Goal: Task Accomplishment & Management: Manage account settings

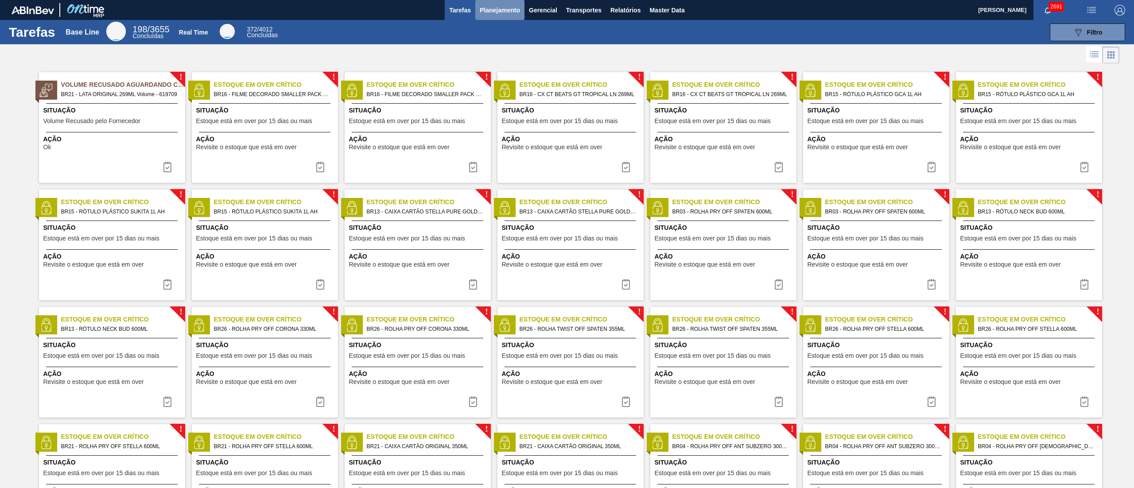
click at [485, 4] on button "Planejamento" at bounding box center [499, 10] width 49 height 20
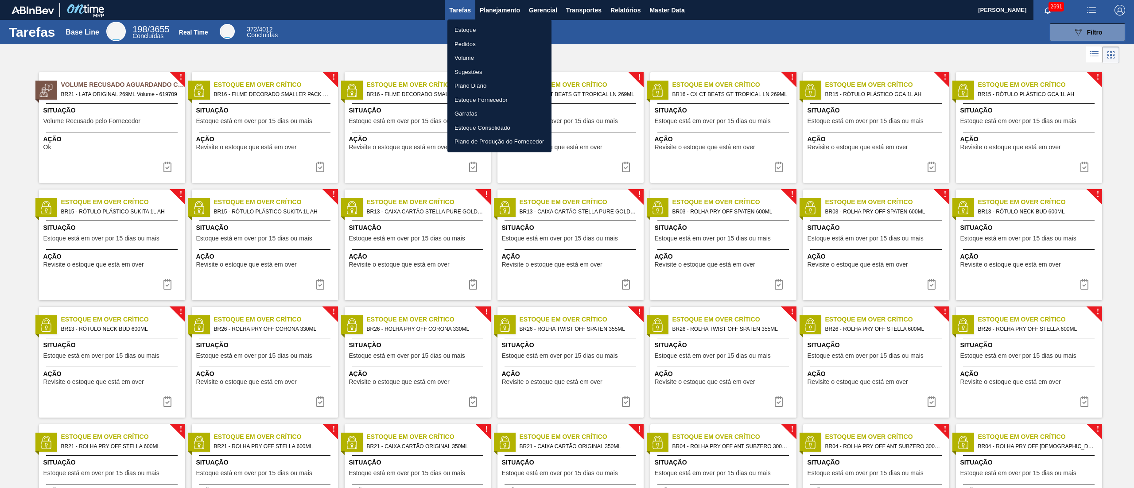
click at [472, 33] on li "Estoque" at bounding box center [499, 30] width 104 height 14
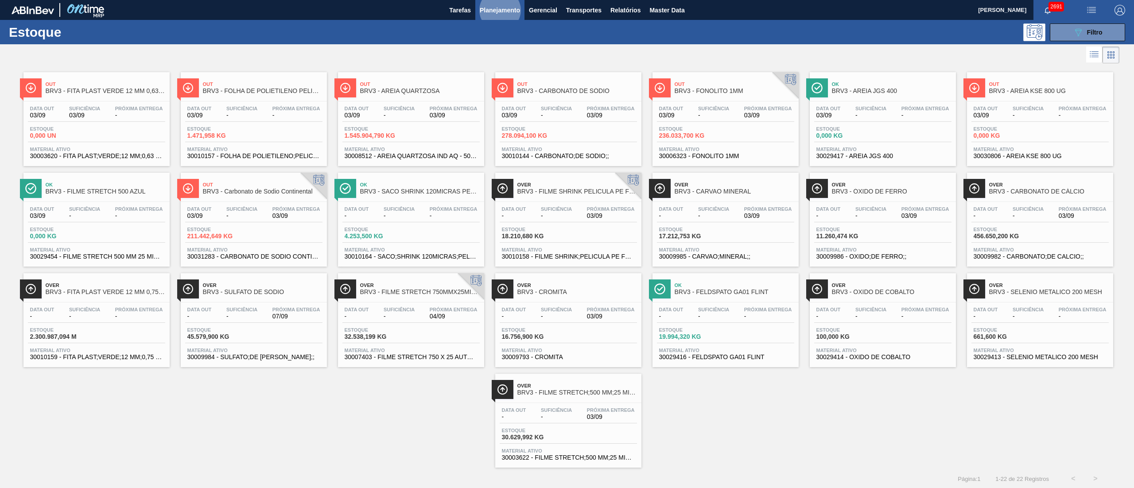
click at [502, 14] on span "Planejamento" at bounding box center [500, 10] width 40 height 11
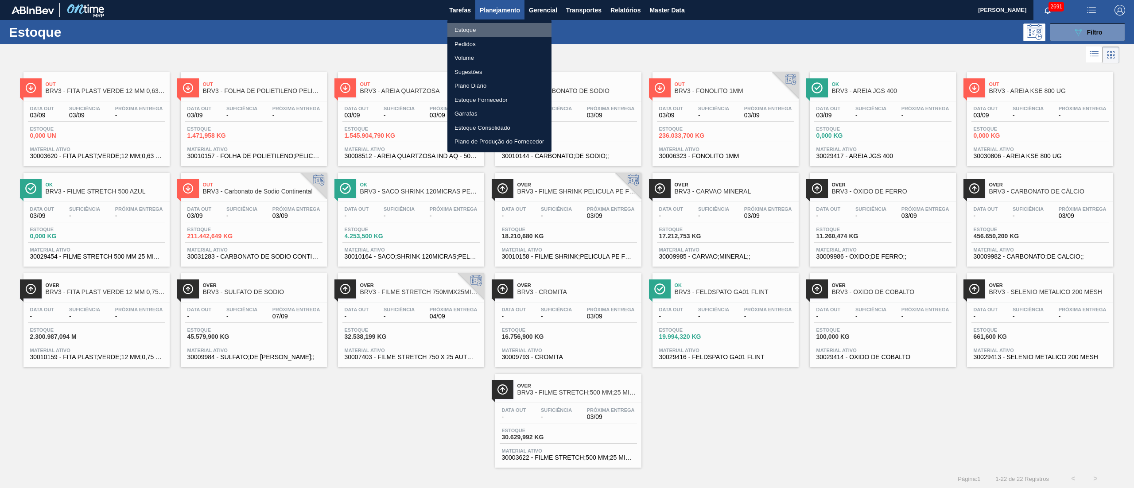
click at [470, 25] on li "Estoque" at bounding box center [499, 30] width 104 height 14
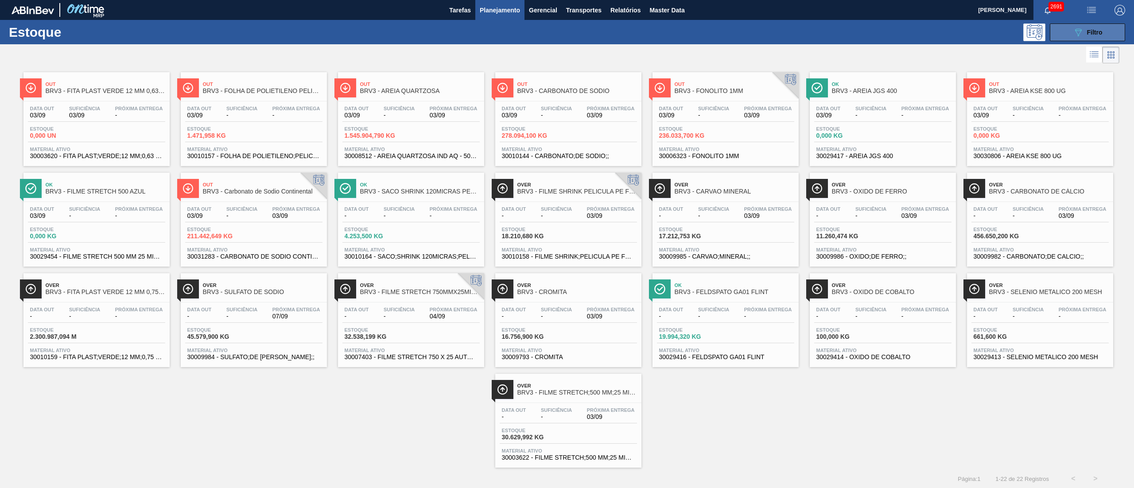
click at [566, 38] on button "089F7B8B-B2A5-4AFE-B5C0-19BA573D28AC Filtro" at bounding box center [1087, 32] width 75 height 18
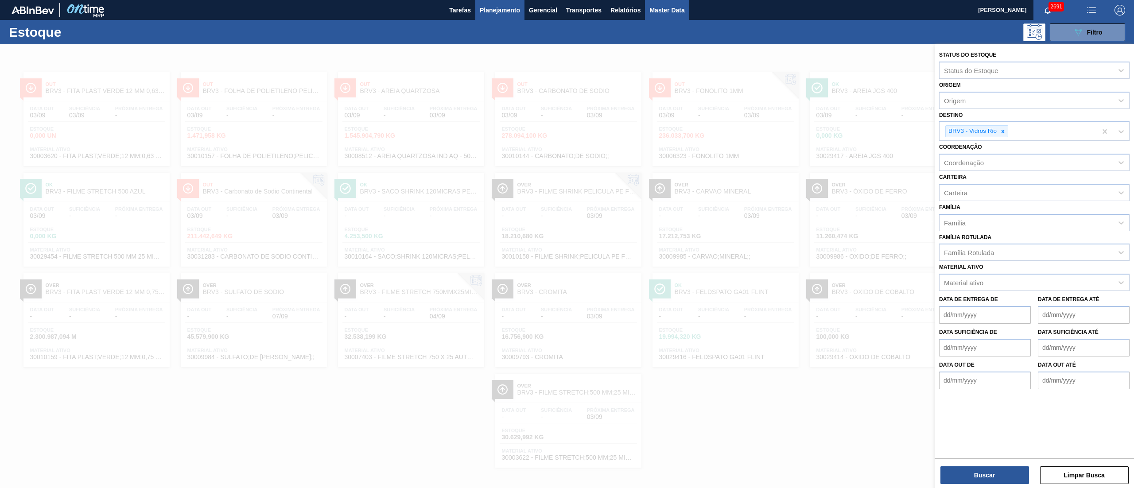
click at [566, 3] on button "Master Data" at bounding box center [667, 10] width 44 height 20
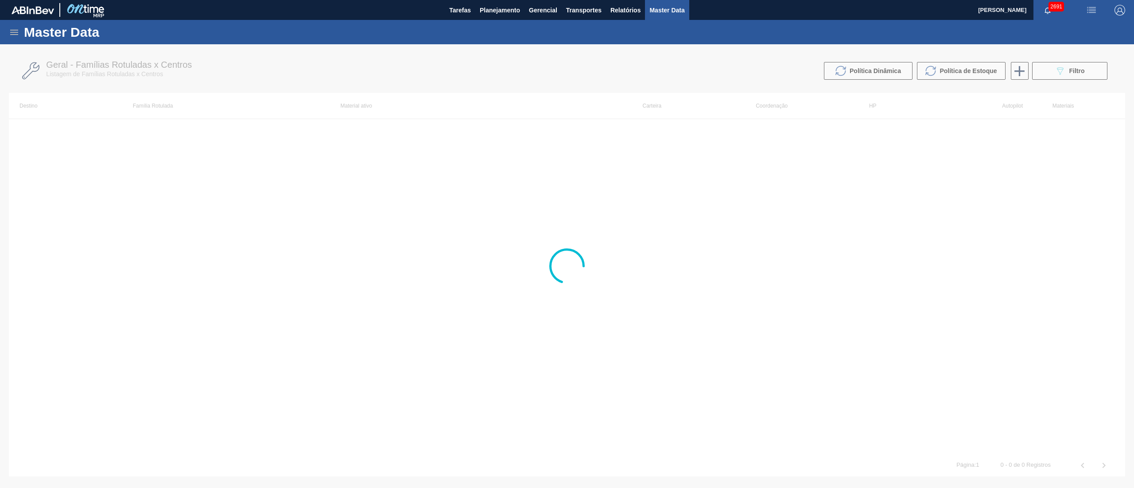
click at [11, 35] on icon at bounding box center [14, 32] width 11 height 11
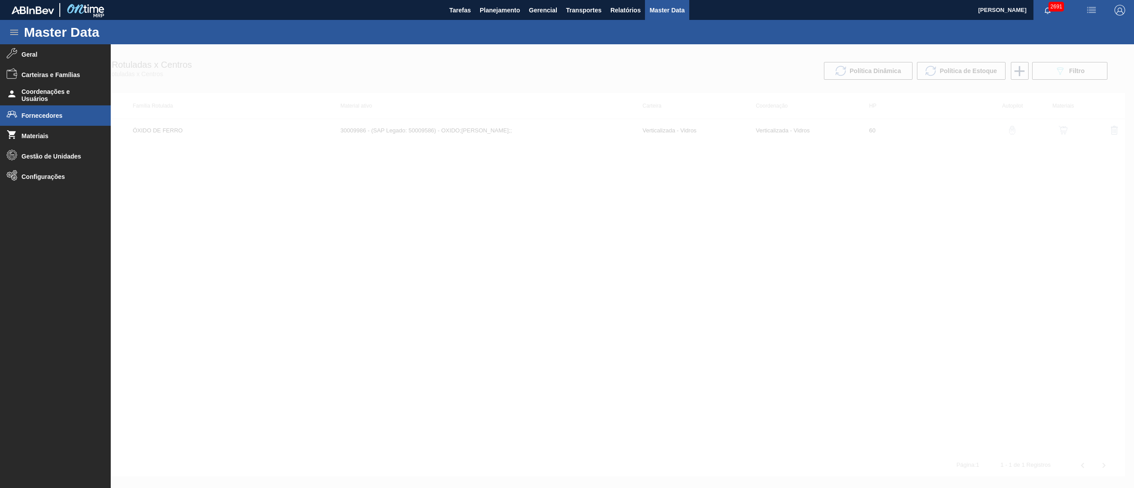
click at [30, 115] on span "Fornecedores" at bounding box center [58, 115] width 73 height 7
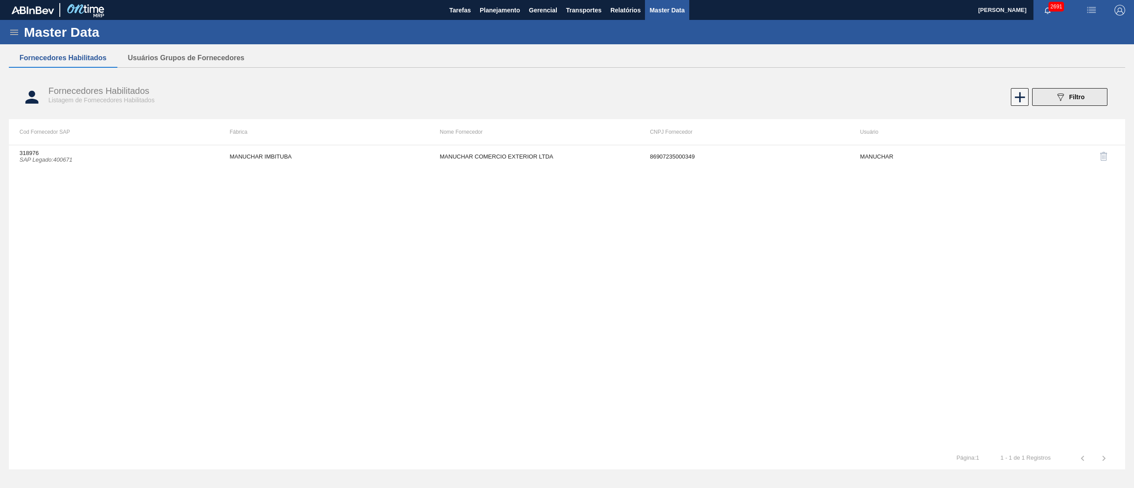
click at [566, 97] on icon "089F7B8B-B2A5-4AFE-B5C0-19BA573D28AC" at bounding box center [1060, 97] width 11 height 11
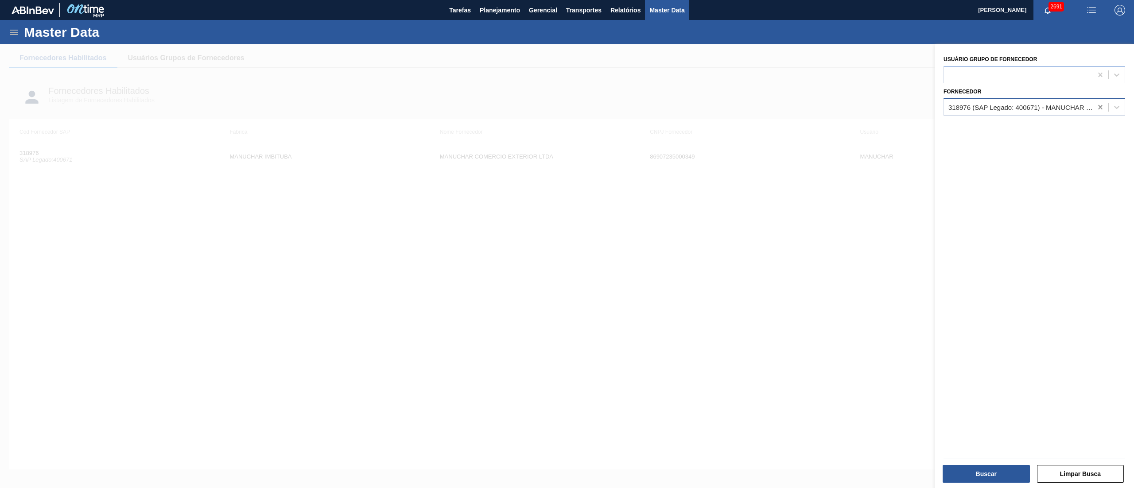
click at [566, 100] on div at bounding box center [1100, 107] width 16 height 16
paste input "318976"
type input "318976"
click at [566, 127] on div "318976 (SAP Legado: 400671) - MANUCHAR COMERCIO EXTERIOR LTDA" at bounding box center [1034, 129] width 182 height 16
click at [566, 244] on button "Buscar" at bounding box center [985, 474] width 87 height 18
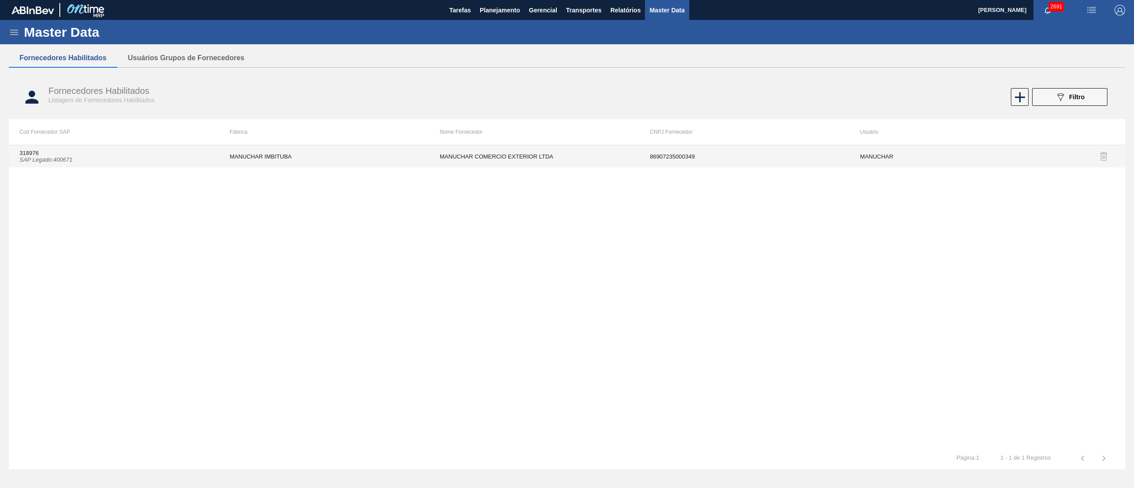
click at [326, 150] on td "MANUCHAR IMBITUBA" at bounding box center [324, 156] width 210 height 22
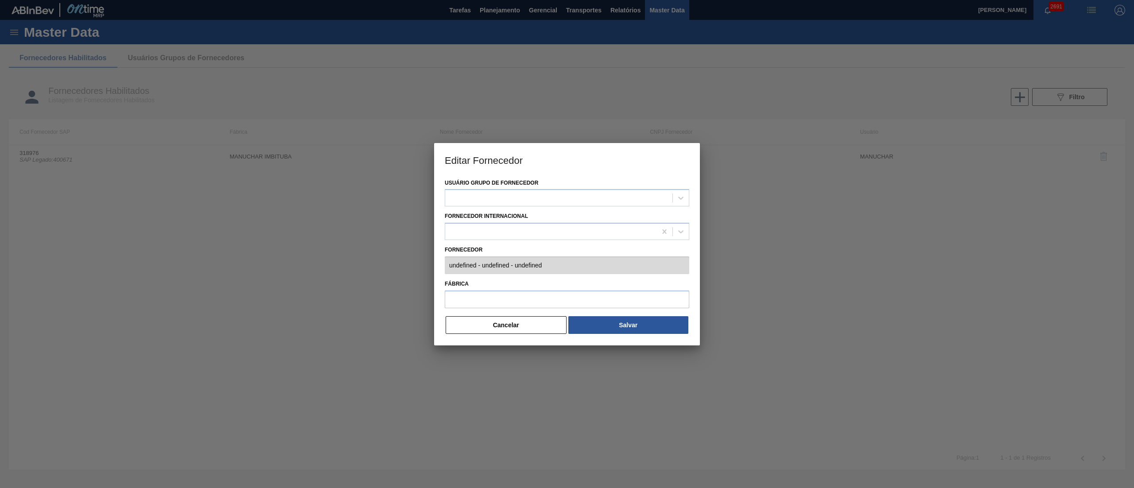
type input "318976 (SAP Legado: 400671) - MANUCHAR COMERCIO EXTERIOR LTDA - 86907235000349"
type input "MANUCHAR IMBITUBA"
click at [507, 244] on button "Cancelar" at bounding box center [506, 325] width 121 height 18
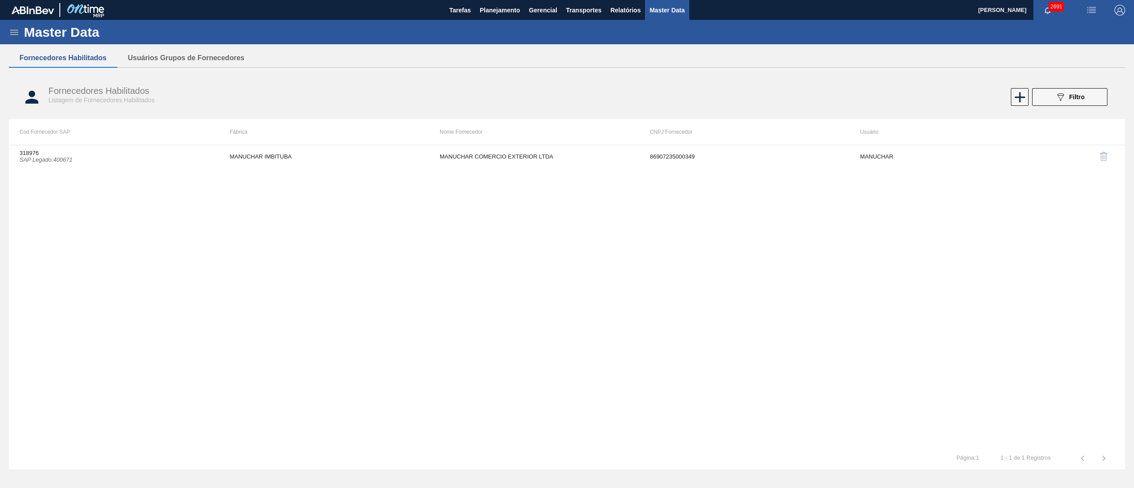
click at [16, 33] on icon at bounding box center [14, 32] width 11 height 11
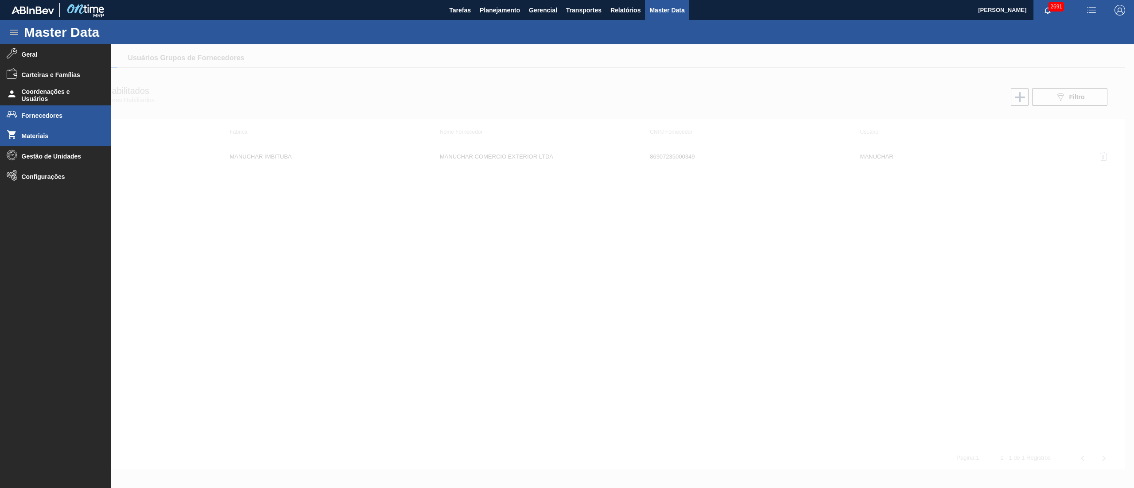
click at [23, 130] on li "Materiais" at bounding box center [55, 136] width 111 height 20
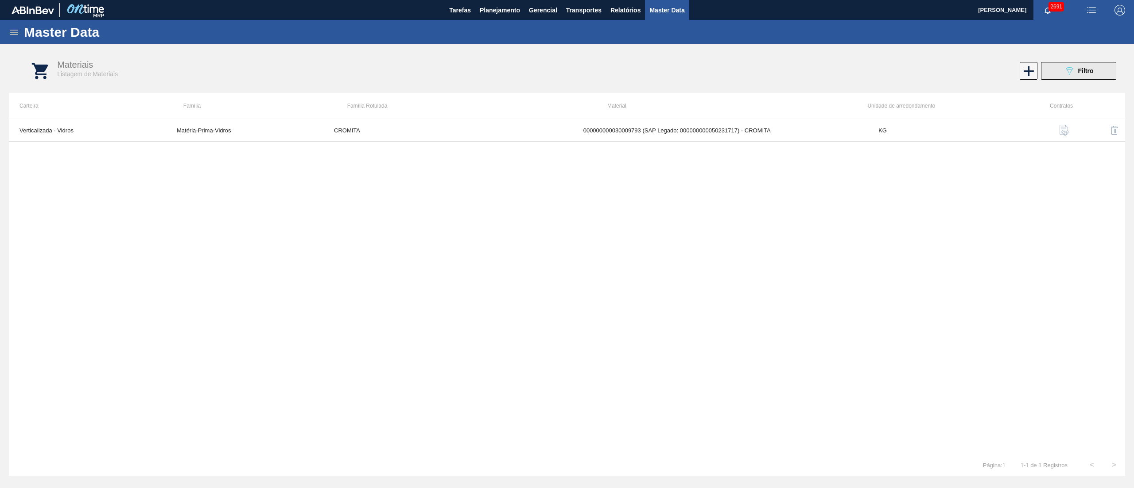
click at [566, 72] on span "Filtro" at bounding box center [1086, 70] width 16 height 7
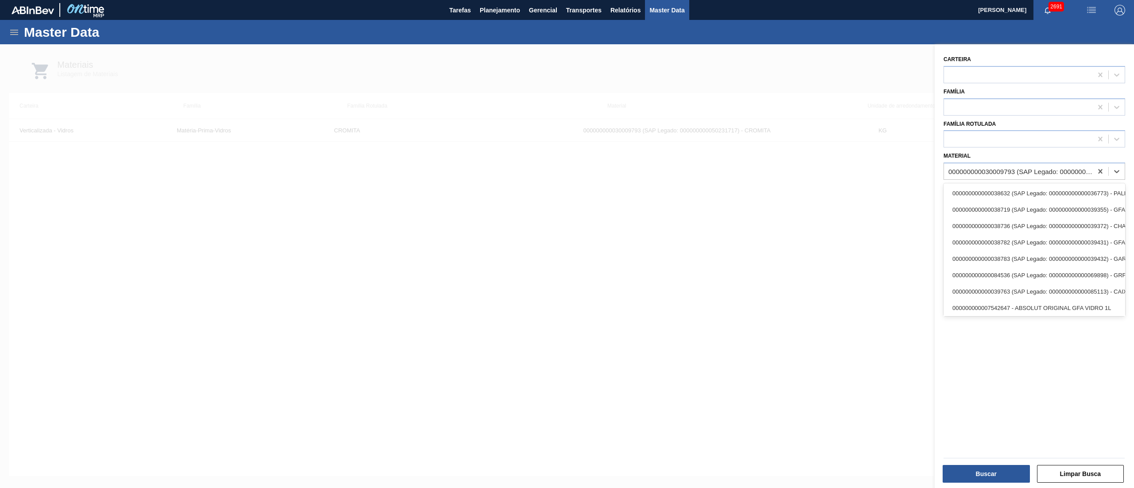
click at [566, 177] on div "000000000030009793 (SAP Legado: 000000000050231717) - CROMITA" at bounding box center [1018, 171] width 148 height 13
paste input "30009984"
type input "30009984"
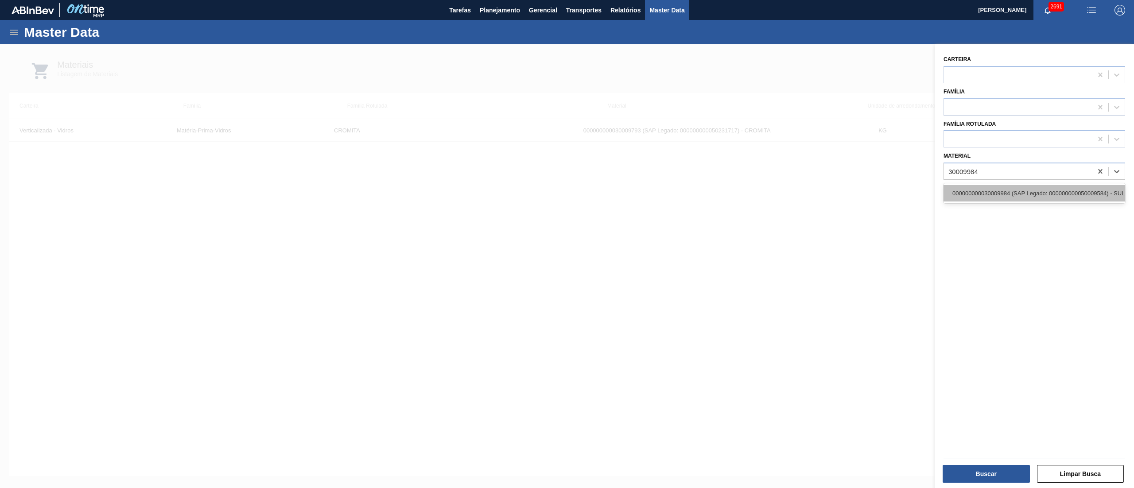
click at [566, 191] on div "000000000030009984 (SAP Legado: 000000000050009584) - SULFATO;DE SODIO ANIDRO;;" at bounding box center [1034, 193] width 182 height 16
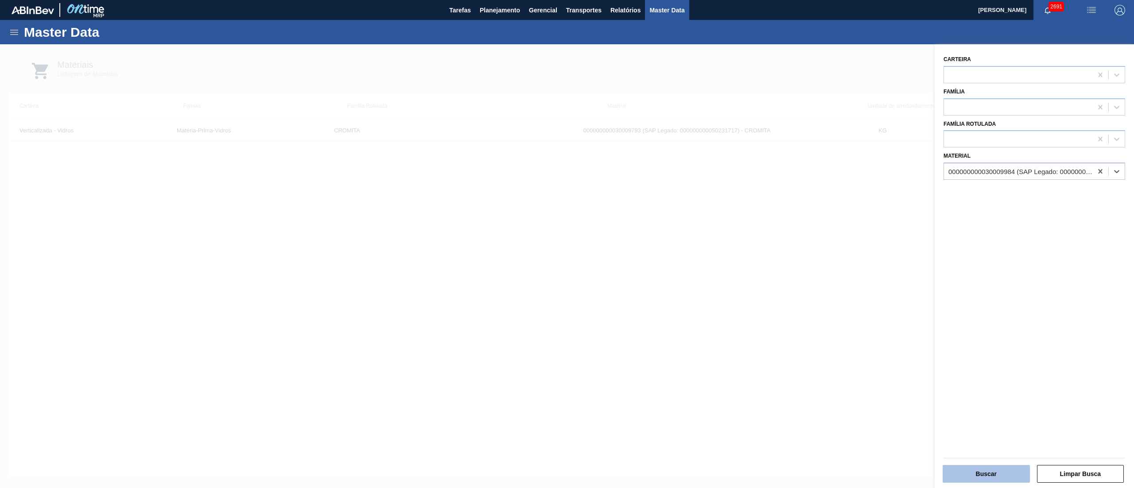
click at [566, 244] on button "Buscar" at bounding box center [985, 474] width 87 height 18
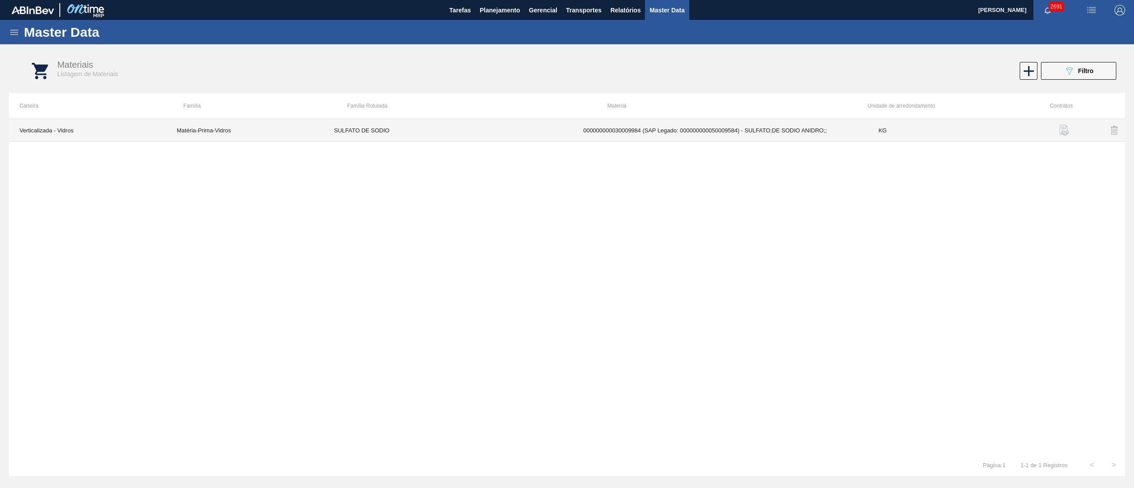
click at [566, 133] on td "000000000030009984 (SAP Legado: 000000000050009584) - SULFATO;DE SODIO ANIDRO;;" at bounding box center [720, 130] width 295 height 23
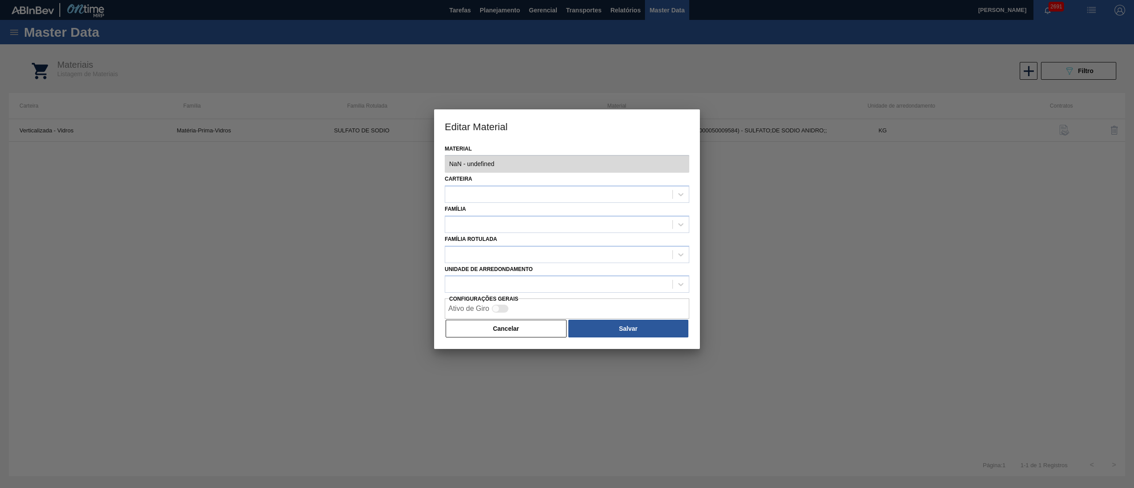
type input "30009984 - 000000000030009984 (SAP Legado: 000000000050009584) - SULFATO;DE SOD…"
checkbox input "true"
click at [450, 244] on button "Cancelar" at bounding box center [506, 329] width 121 height 18
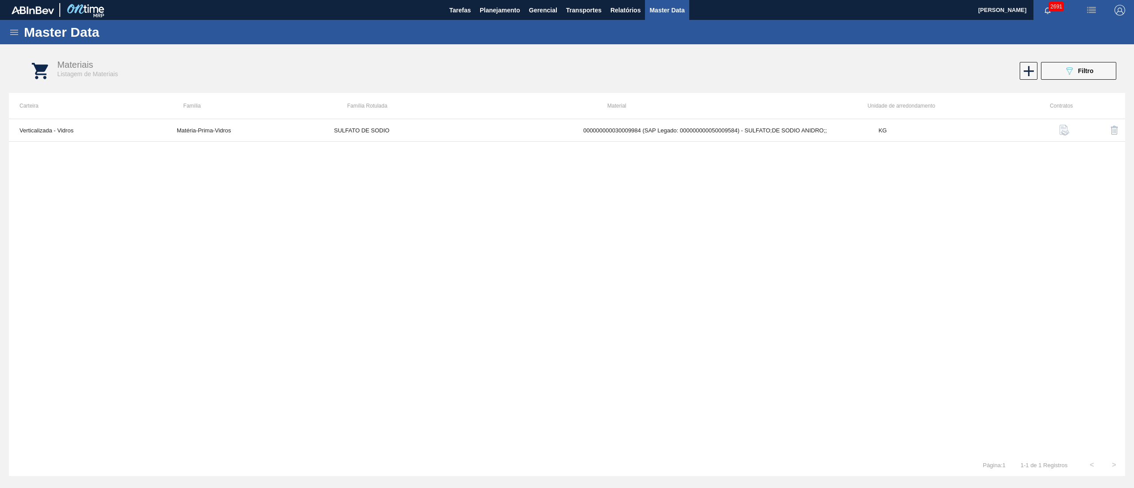
drag, startPoint x: 195, startPoint y: 437, endPoint x: 283, endPoint y: 418, distance: 89.3
click at [236, 244] on div "Verticalizada - Vidros Matéria-Prima-Vidros SULFATO DE SODIO 000000000030009984…" at bounding box center [567, 286] width 1116 height 335
click at [484, 4] on button "Planejamento" at bounding box center [499, 10] width 49 height 20
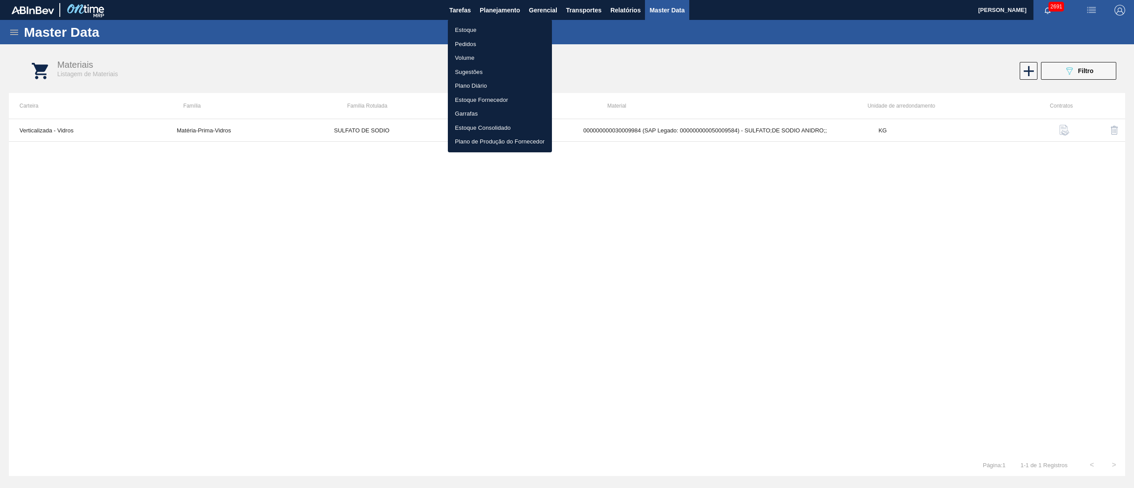
click at [505, 35] on li "Estoque" at bounding box center [500, 30] width 104 height 14
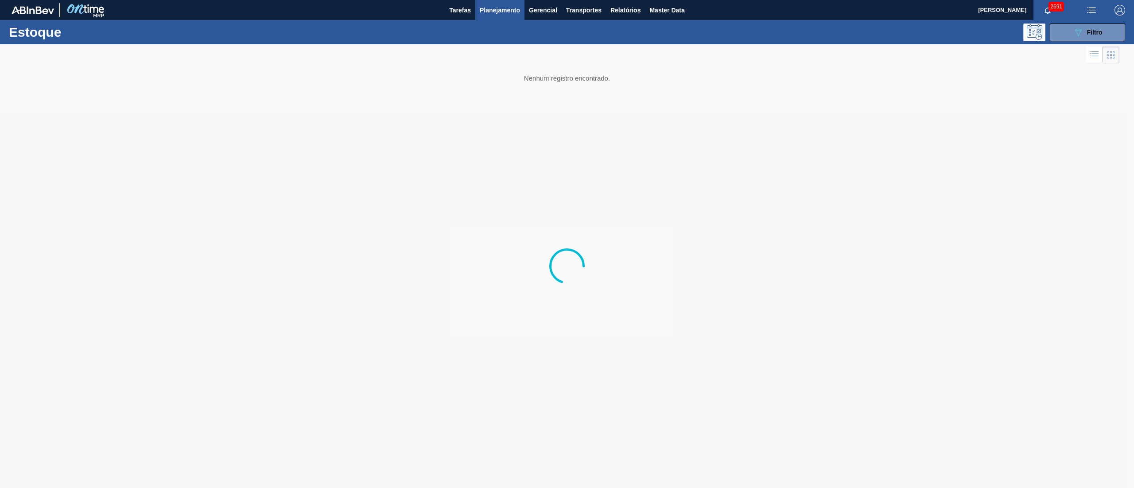
drag, startPoint x: 1094, startPoint y: 25, endPoint x: 1133, endPoint y: 67, distance: 57.7
click at [566, 25] on button "089F7B8B-B2A5-4AFE-B5C0-19BA573D28AC Filtro" at bounding box center [1087, 32] width 75 height 18
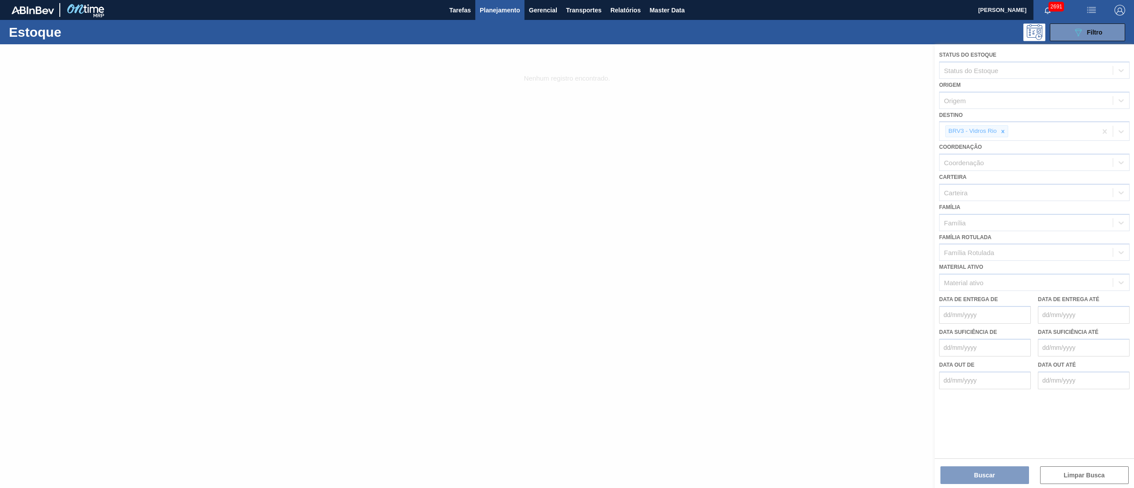
click at [566, 131] on div at bounding box center [567, 266] width 1134 height 444
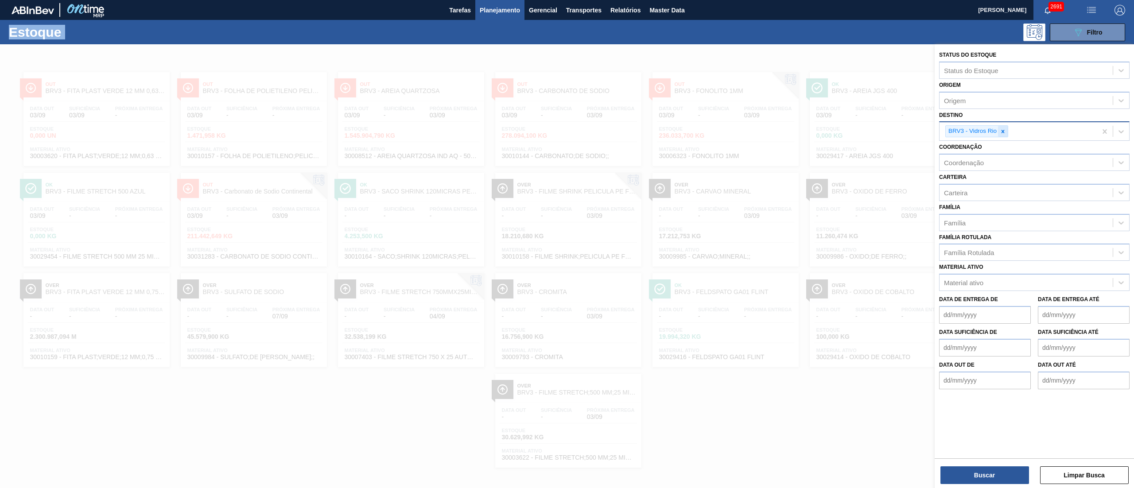
click at [566, 136] on div at bounding box center [1003, 131] width 10 height 11
click at [566, 131] on icon at bounding box center [1003, 131] width 6 height 6
type input "rótulos"
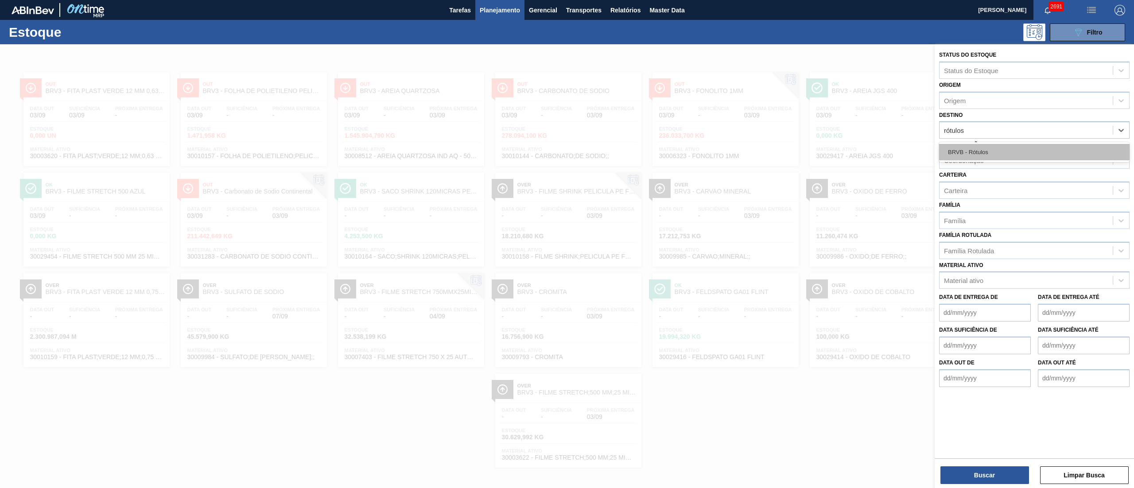
click at [566, 148] on div "BRVB - Rótulos" at bounding box center [1034, 152] width 190 height 16
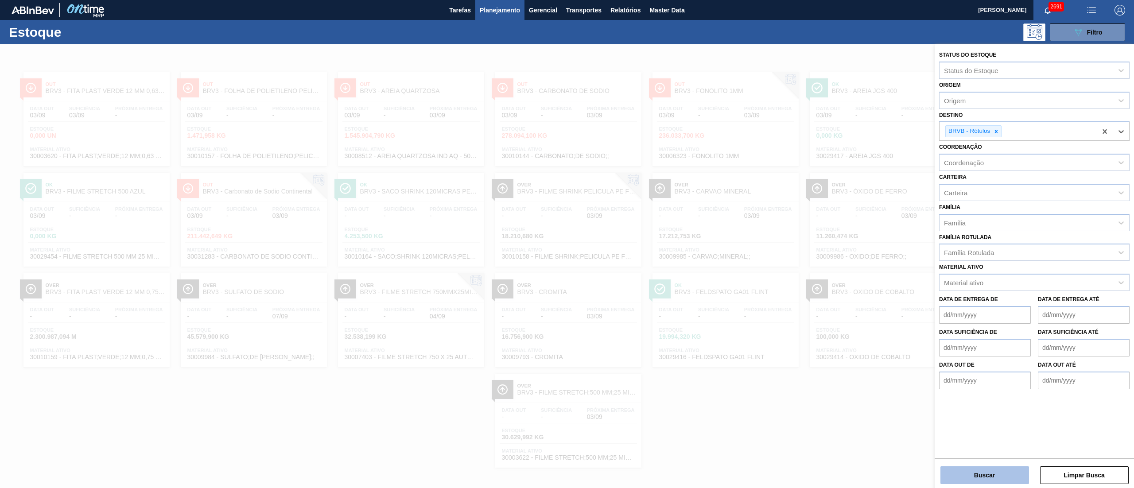
click at [566, 244] on button "Buscar" at bounding box center [984, 475] width 89 height 18
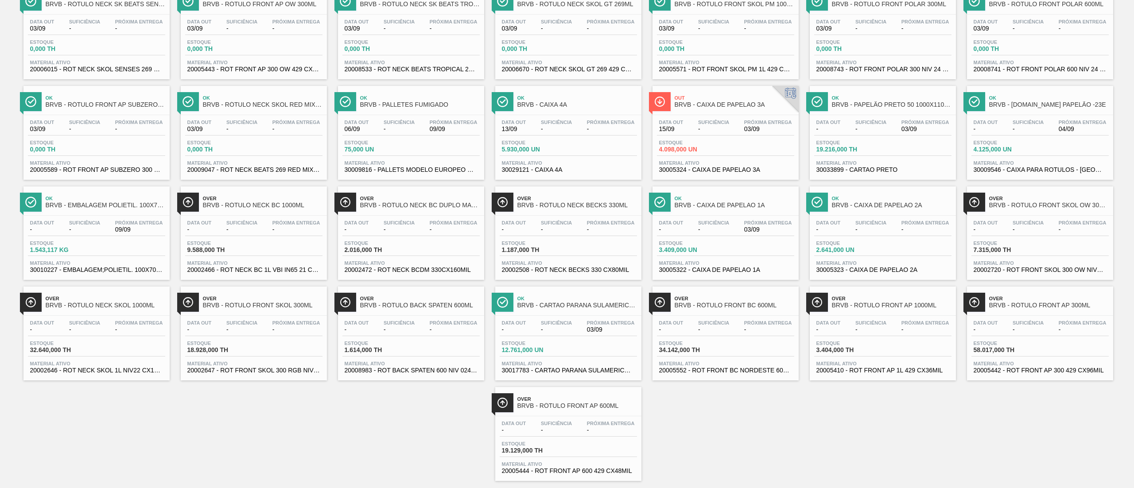
scroll to position [406, 0]
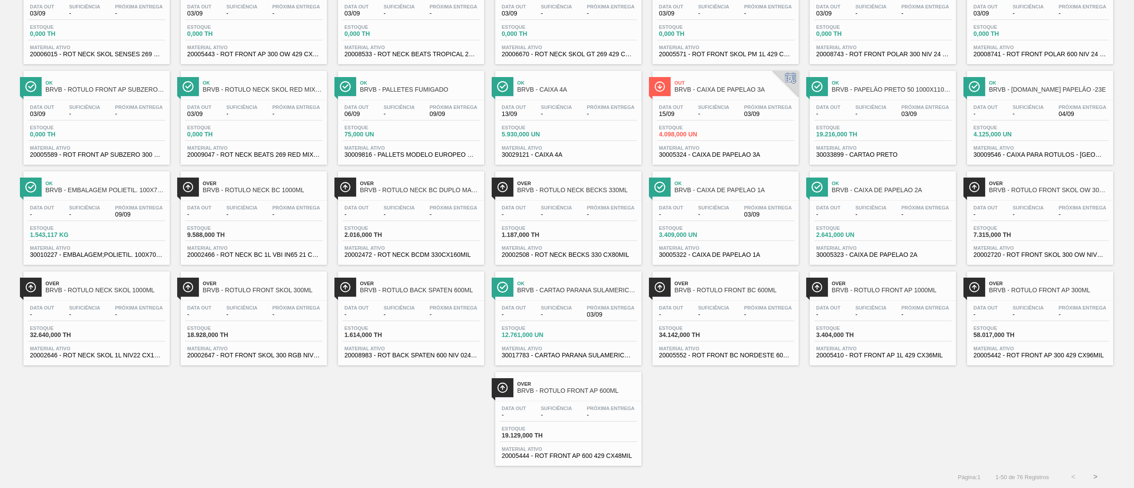
click at [566, 244] on button ">" at bounding box center [1095, 477] width 22 height 22
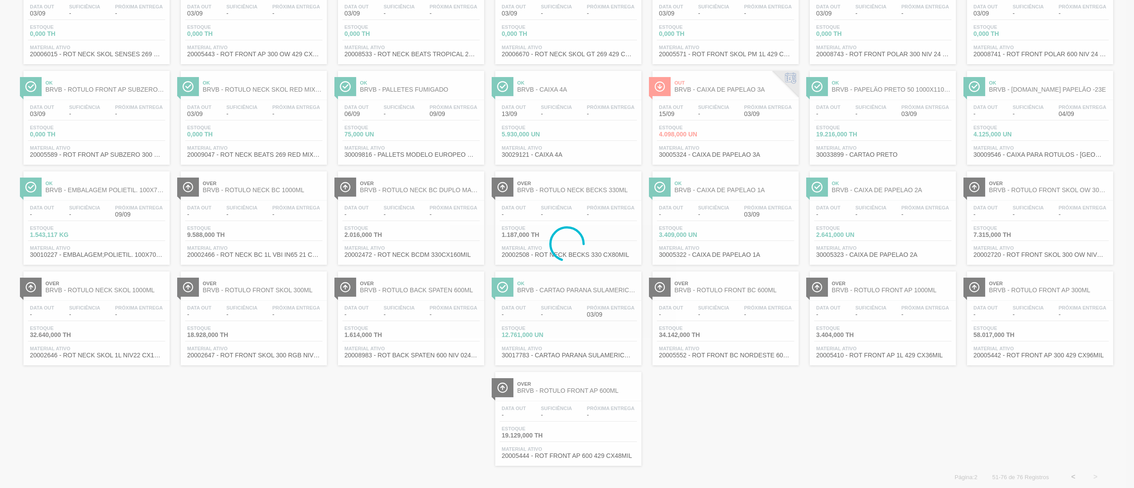
scroll to position [0, 0]
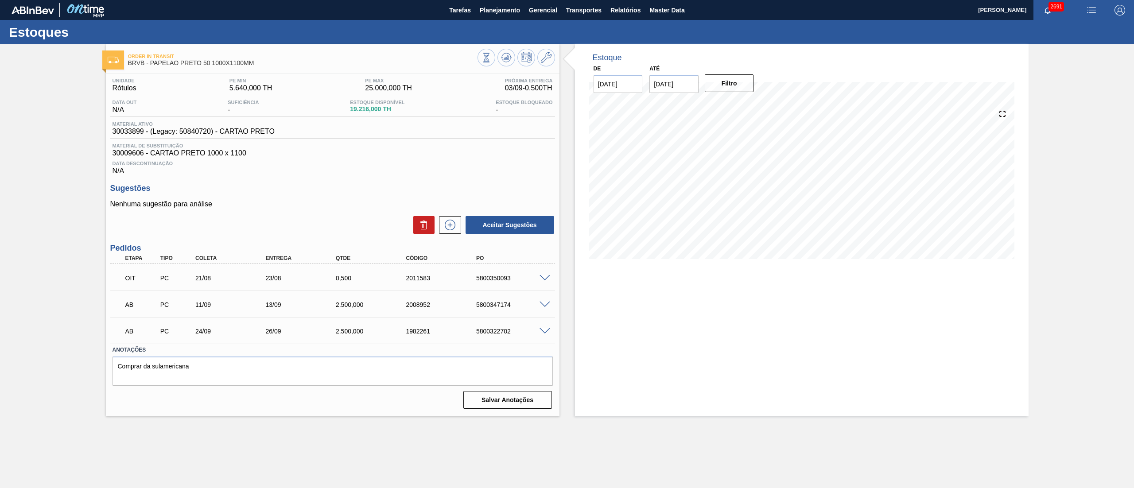
click at [659, 82] on input "[DATE]" at bounding box center [673, 84] width 49 height 18
click at [747, 106] on button "Next Month" at bounding box center [748, 105] width 6 height 6
click at [739, 190] on div "26 27 28 29 30 31 1" at bounding box center [703, 191] width 101 height 14
click at [745, 191] on div "1" at bounding box center [746, 191] width 12 height 12
type input "01/11/2025"
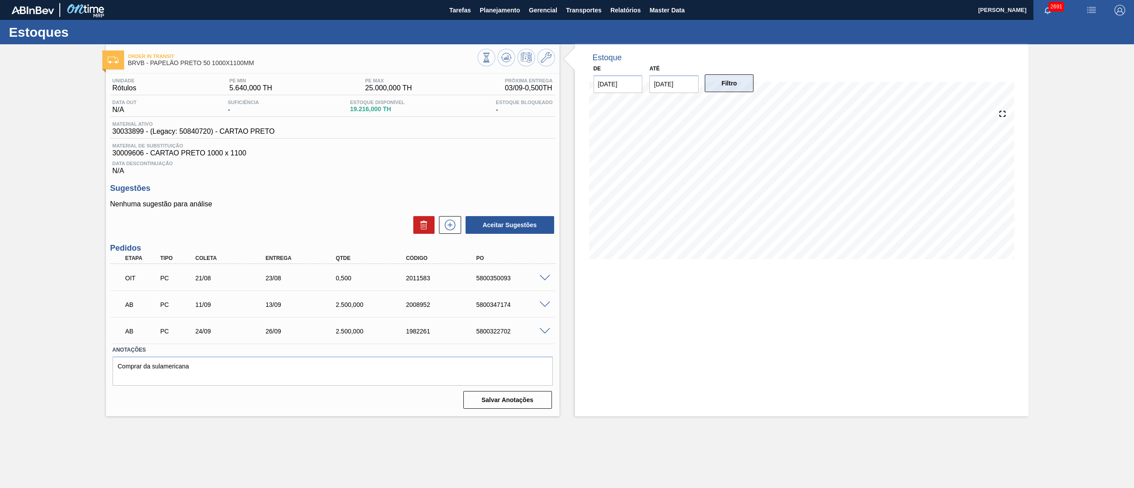
click at [729, 83] on button "Filtro" at bounding box center [729, 83] width 49 height 18
click at [447, 226] on icon at bounding box center [450, 225] width 14 height 11
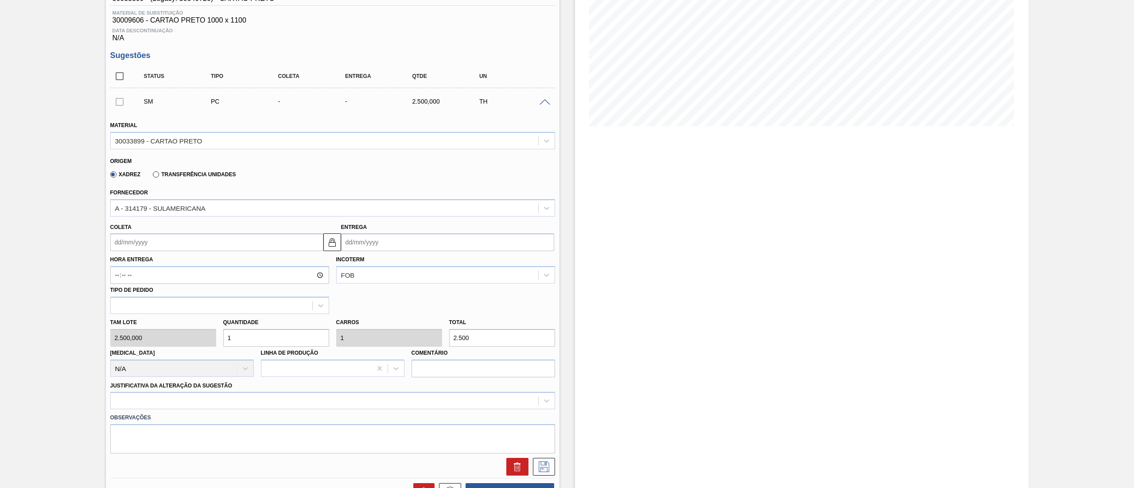
scroll to position [328, 0]
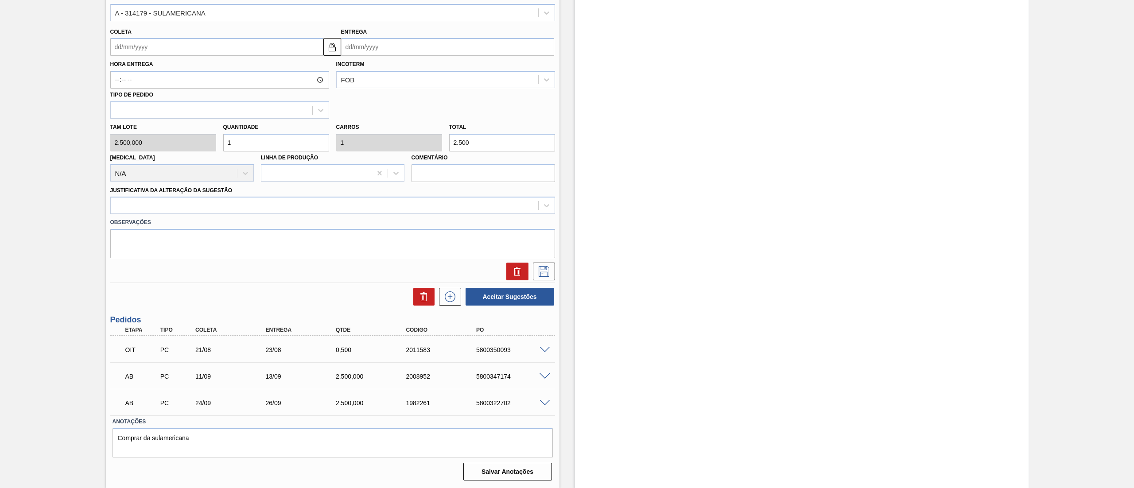
click at [354, 137] on div "Tam lote 2.500,000 Quantidade 1 Carros 1 Total 2.500 Doca N/A Linha de Produção…" at bounding box center [333, 150] width 452 height 63
click at [137, 142] on div "Tam lote 2.500,000 Quantidade 1 Carros 1 Total 2.500 Doca N/A Linha de Produção…" at bounding box center [333, 150] width 452 height 63
type input "2"
type input "5.000"
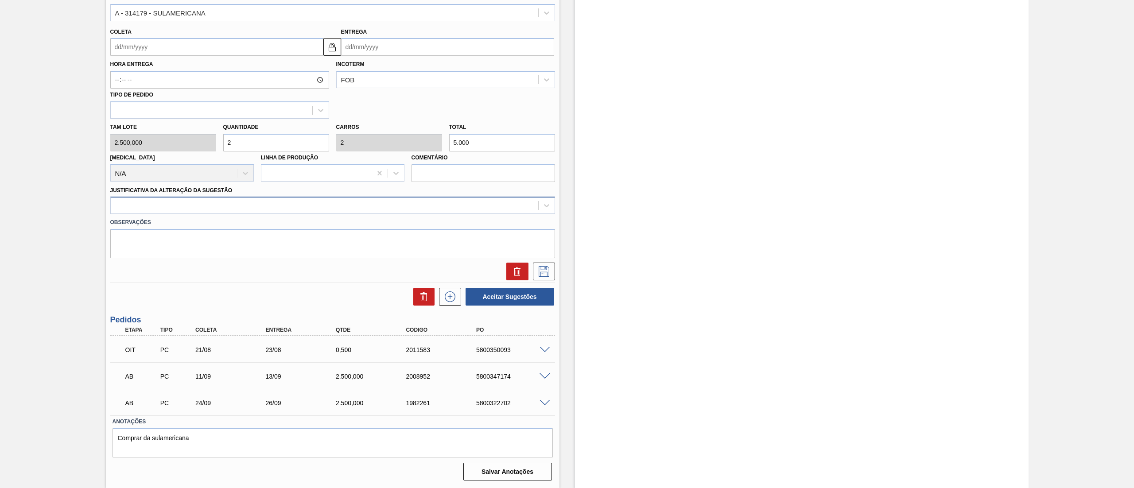
type input "2"
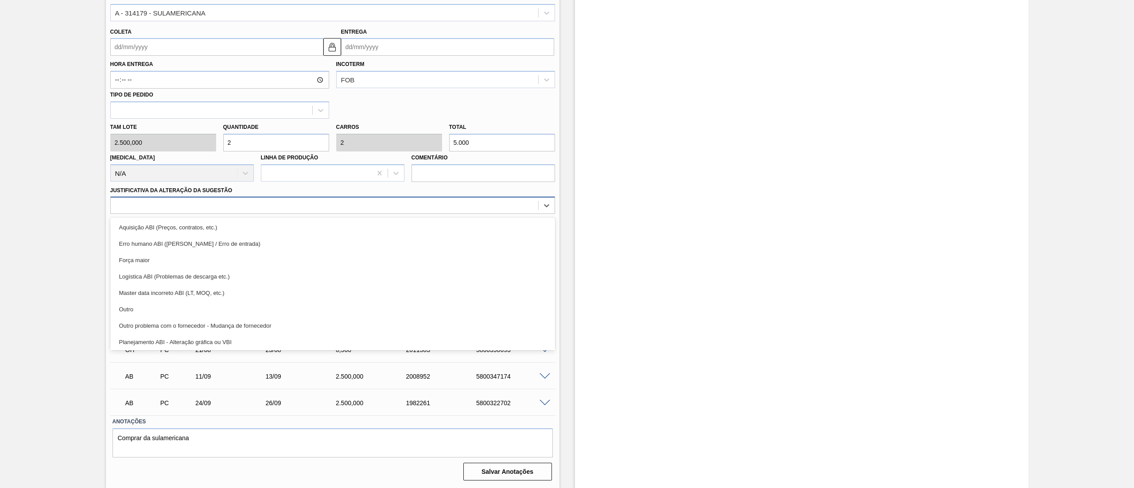
click at [130, 212] on div at bounding box center [332, 205] width 445 height 17
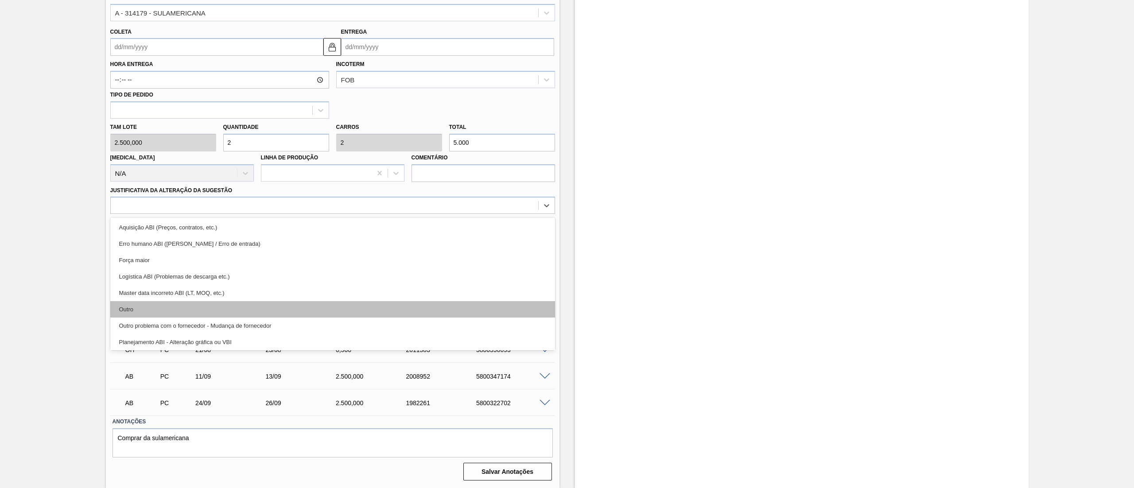
click at [139, 308] on div "Outro" at bounding box center [332, 309] width 445 height 16
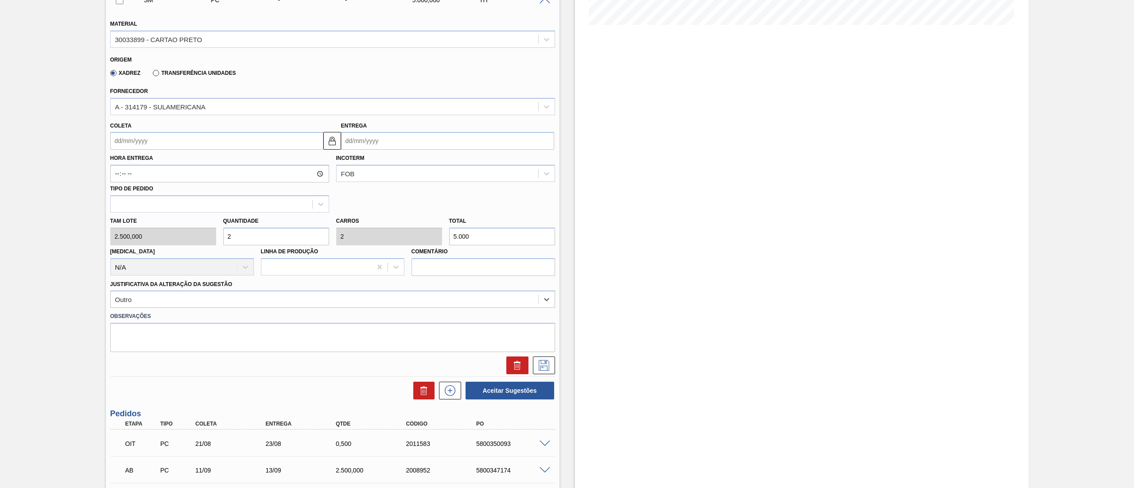
scroll to position [151, 0]
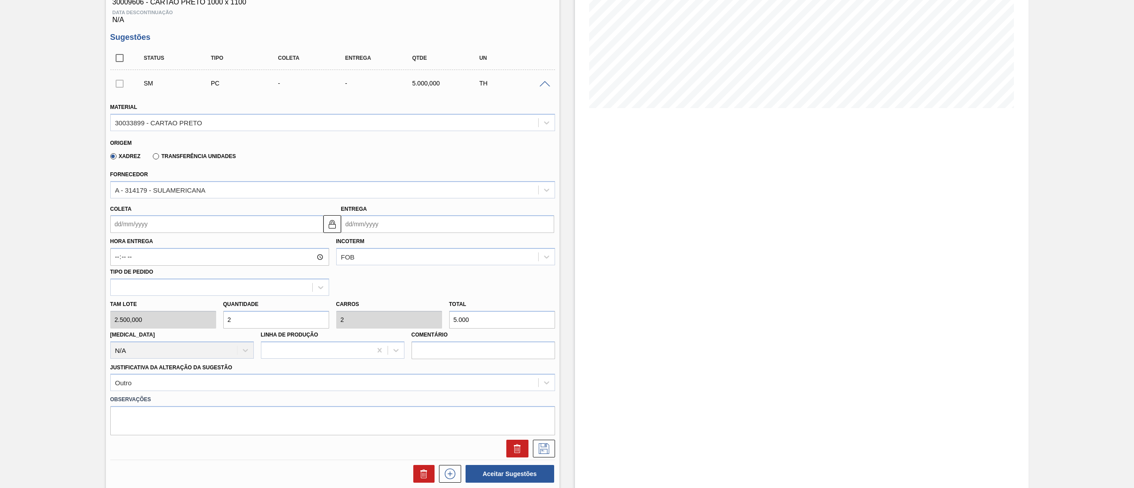
click at [0, 214] on div "Order in transit BRVB - PAPELÃO PRETO 50 1000X1100MM Unidade Rótulos PE MIN 5.6…" at bounding box center [567, 279] width 1134 height 772
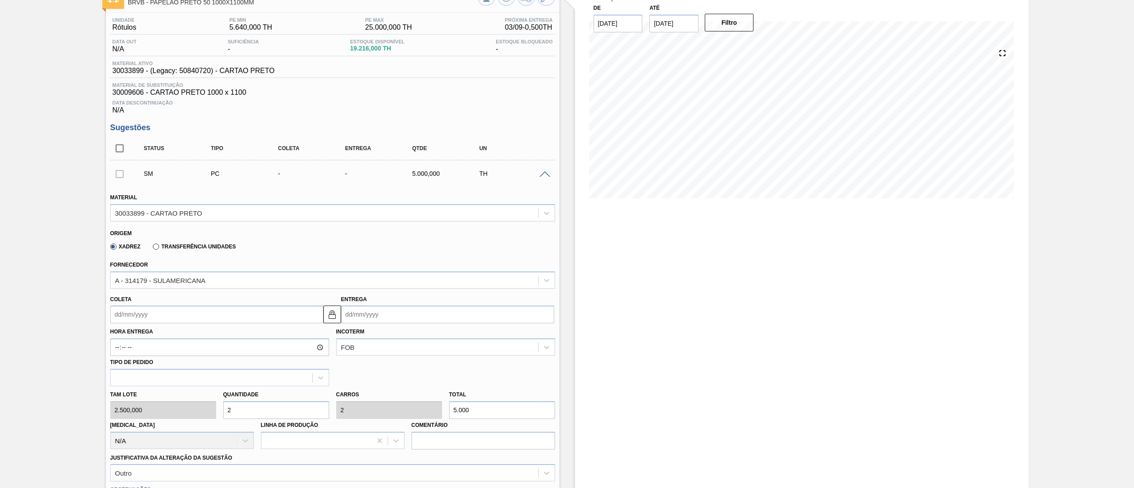
scroll to position [89, 0]
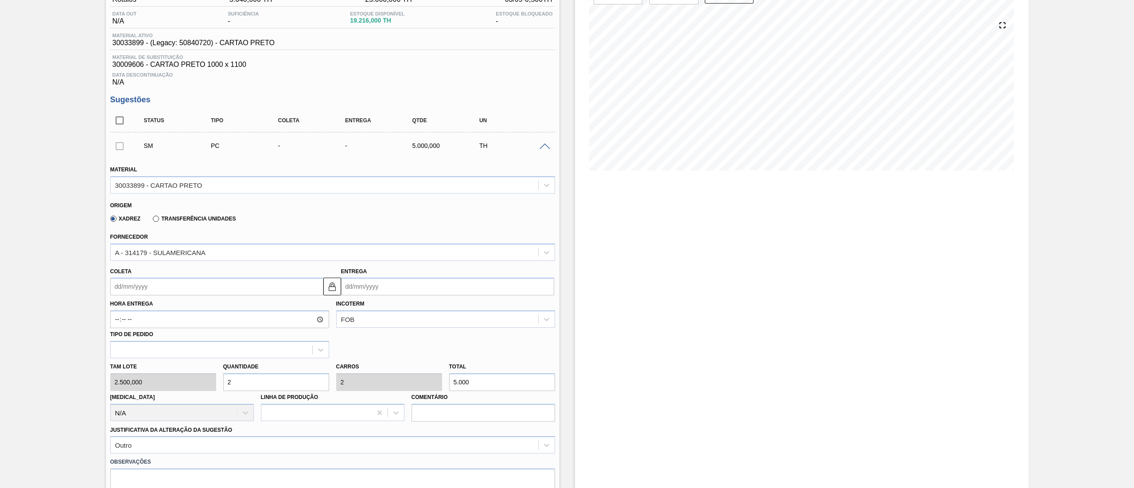
click at [152, 288] on input "Coleta" at bounding box center [216, 287] width 213 height 18
click at [165, 367] on div "17" at bounding box center [164, 365] width 12 height 12
type input "[DATE]"
type input "19/09/2025"
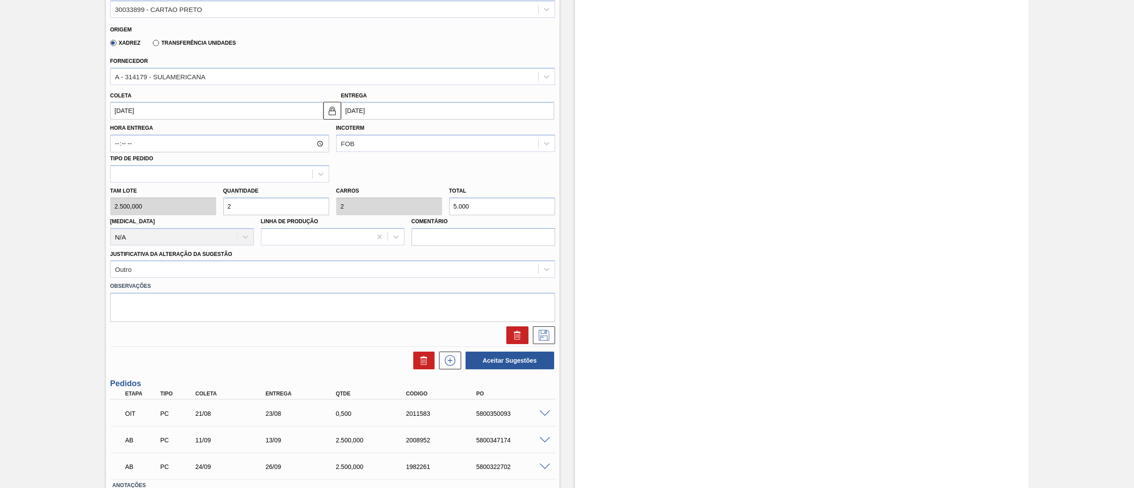
scroll to position [266, 0]
click at [544, 339] on icon at bounding box center [544, 334] width 14 height 11
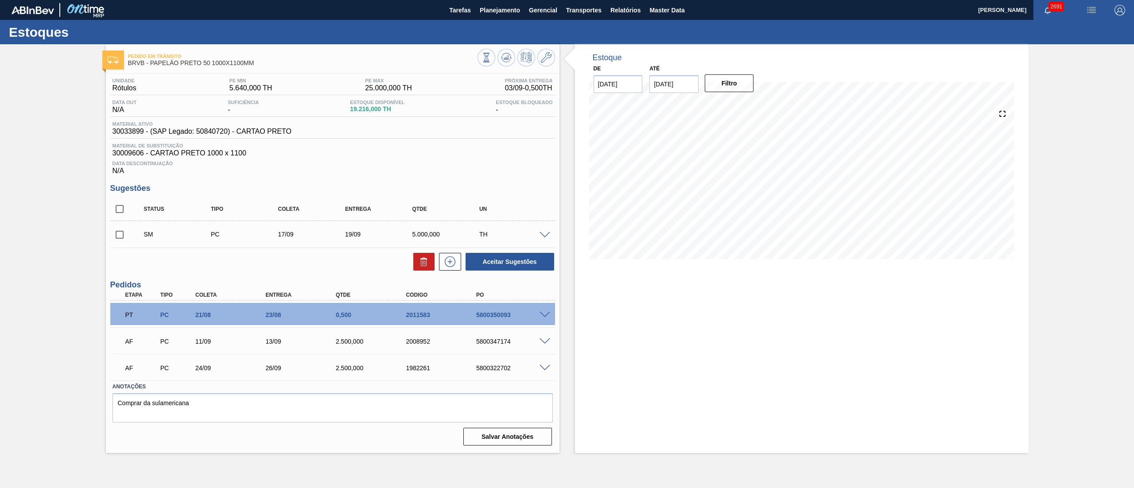
scroll to position [0, 0]
drag, startPoint x: 114, startPoint y: 235, endPoint x: 141, endPoint y: 248, distance: 29.7
click at [112, 235] on input "checkbox" at bounding box center [119, 234] width 19 height 19
click at [536, 264] on button "Aceitar Sugestões" at bounding box center [509, 262] width 89 height 18
checkbox input "false"
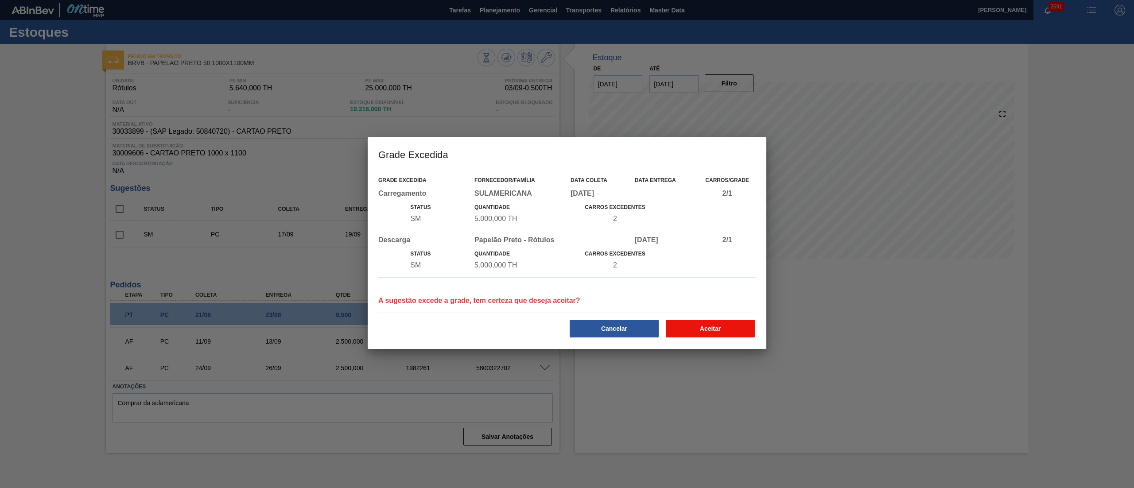
click at [713, 333] on button "Aceitar" at bounding box center [710, 329] width 89 height 18
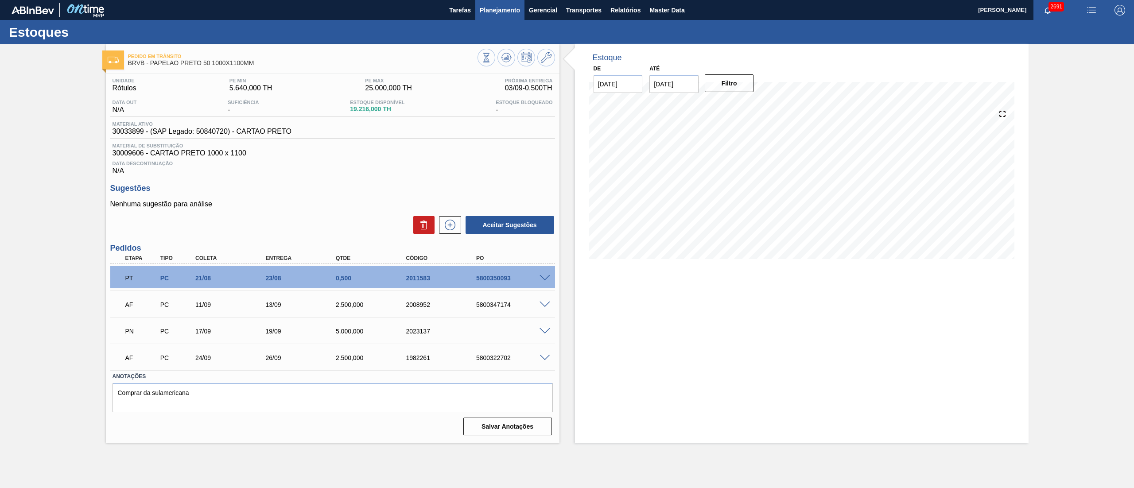
click at [492, 8] on span "Planejamento" at bounding box center [500, 10] width 40 height 11
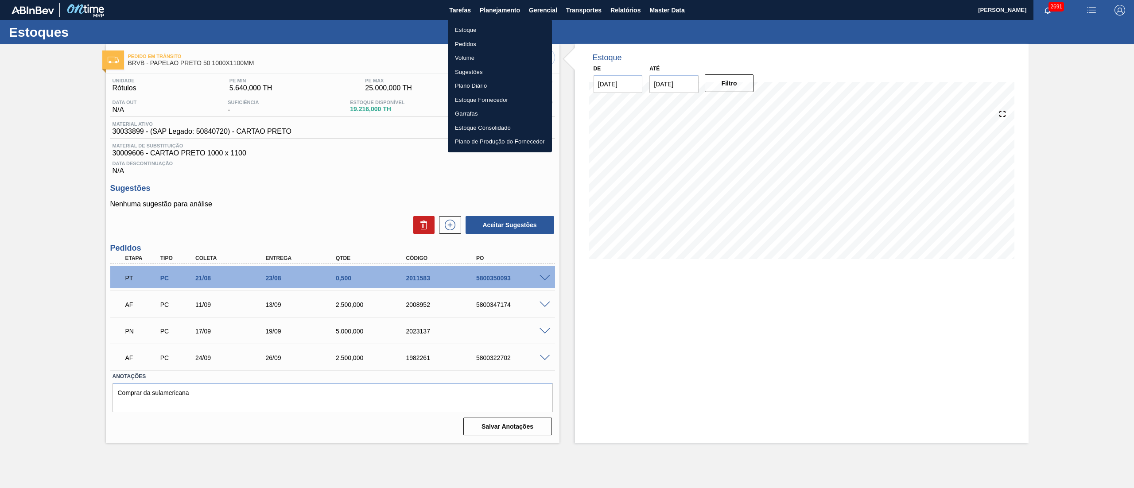
click at [480, 27] on li "Estoque" at bounding box center [500, 30] width 104 height 14
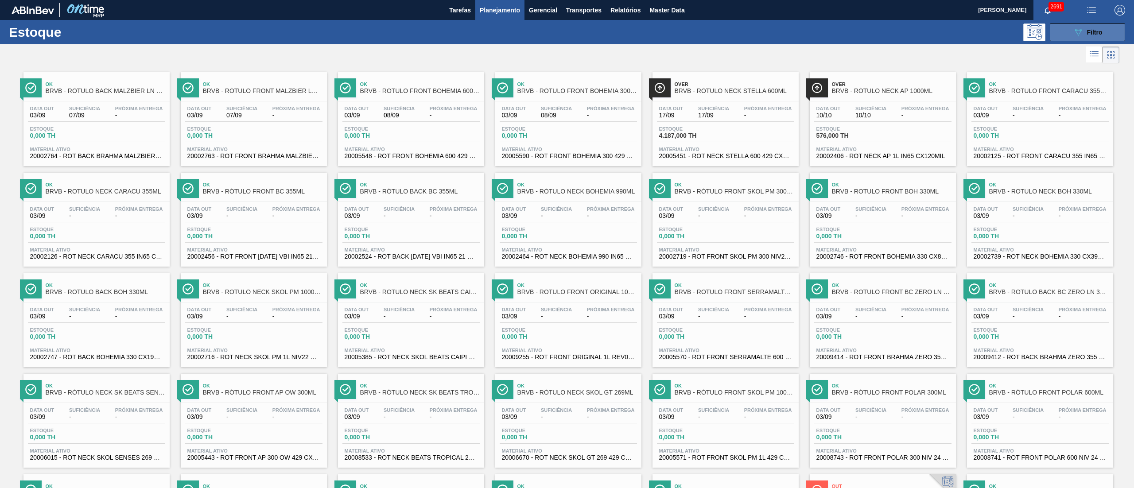
click at [1063, 37] on button "089F7B8B-B2A5-4AFE-B5C0-19BA573D28AC Filtro" at bounding box center [1087, 32] width 75 height 18
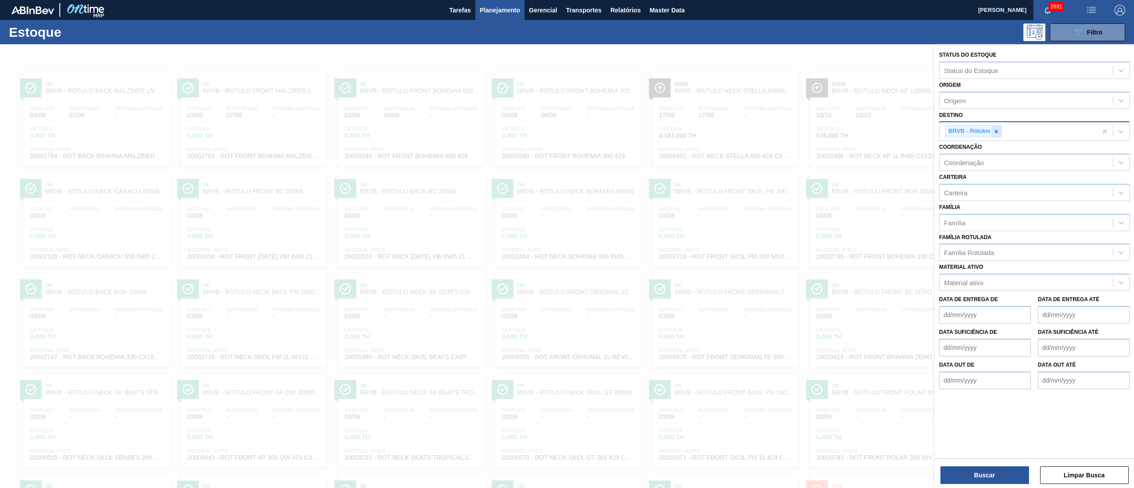
click at [1000, 130] on div at bounding box center [996, 131] width 10 height 11
type input "rolhas"
click at [954, 152] on div "BRVE - Rolhas" at bounding box center [1034, 152] width 190 height 16
click at [1014, 479] on button "Buscar" at bounding box center [984, 475] width 89 height 18
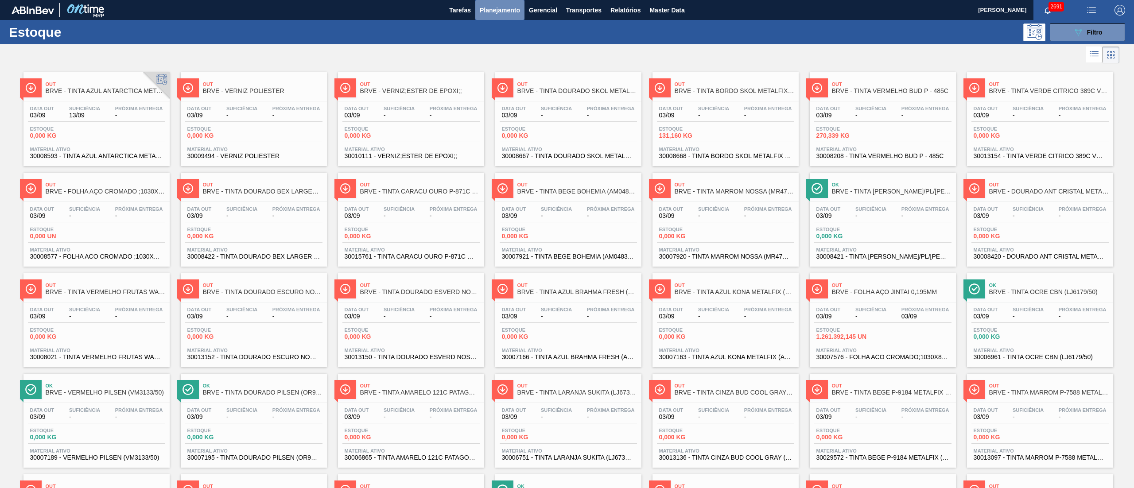
click at [489, 8] on span "Planejamento" at bounding box center [500, 10] width 40 height 11
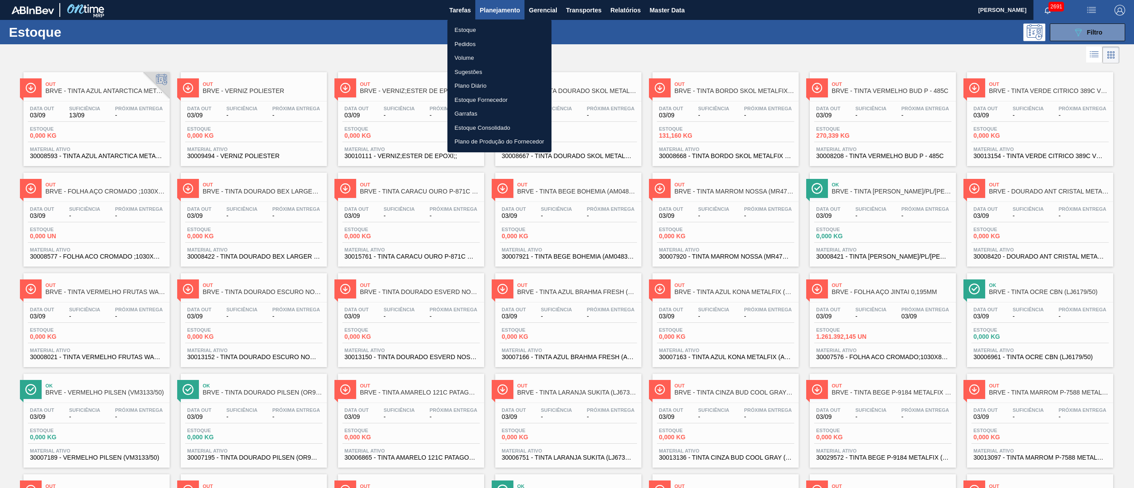
click at [475, 28] on li "Estoque" at bounding box center [499, 30] width 104 height 14
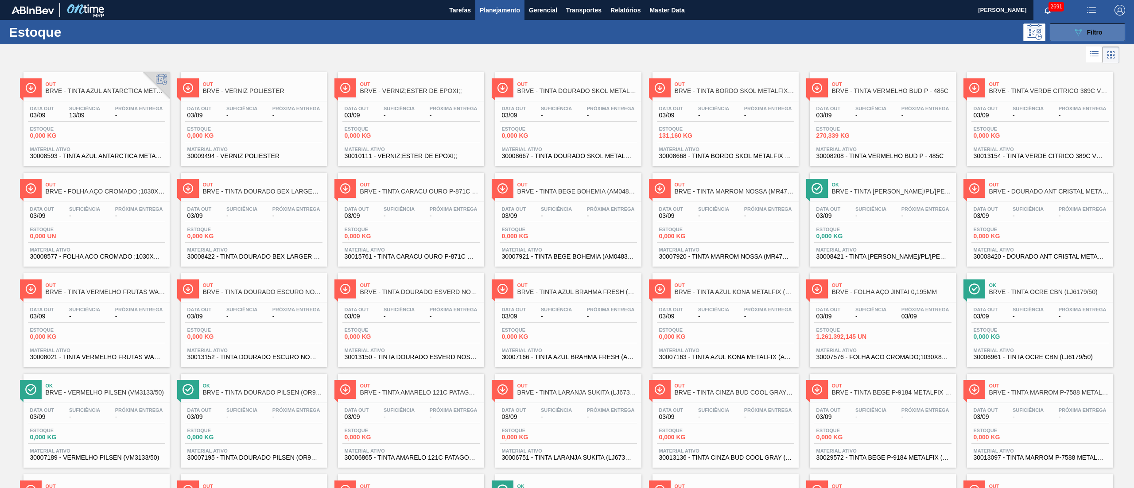
click at [1079, 23] on button "089F7B8B-B2A5-4AFE-B5C0-19BA573D28AC Filtro" at bounding box center [1087, 32] width 75 height 18
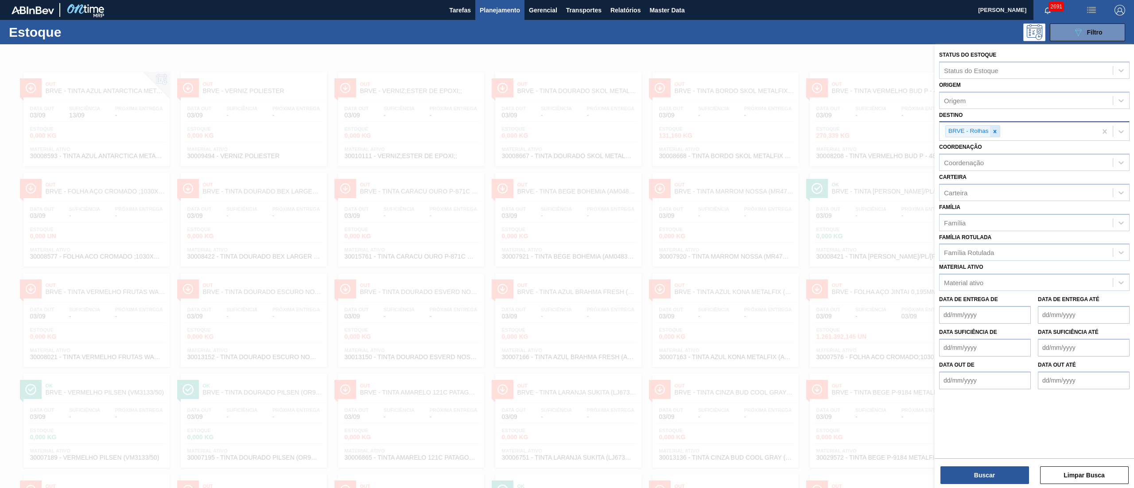
click at [994, 132] on icon at bounding box center [994, 131] width 3 height 3
type input "latas minas"
click at [987, 147] on div "BRV4 - Latas Minas" at bounding box center [1034, 152] width 190 height 16
click at [731, 40] on div "089F7B8B-B2A5-4AFE-B5C0-19BA573D28AC Filtro" at bounding box center [638, 32] width 983 height 18
click at [1003, 129] on div at bounding box center [1008, 131] width 10 height 11
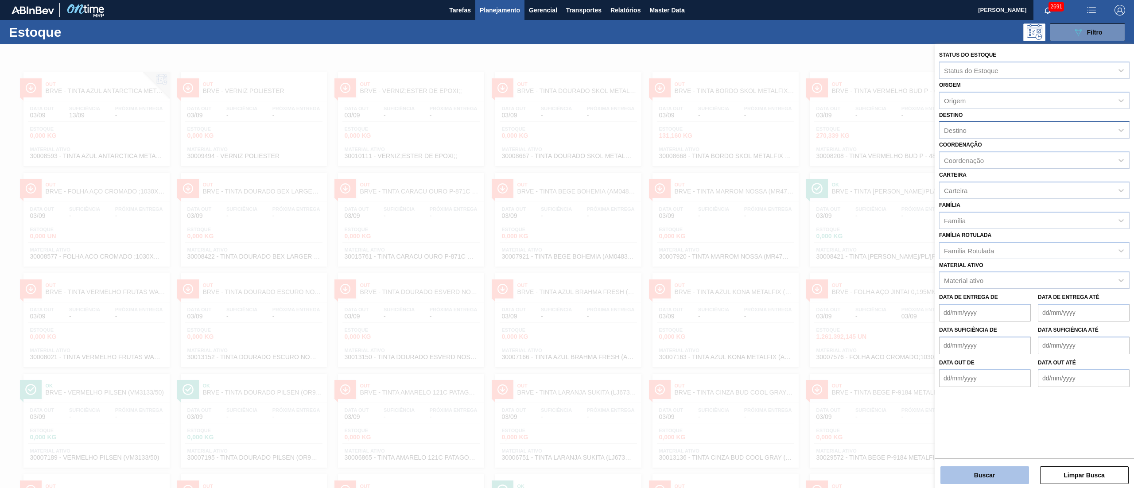
click at [987, 467] on button "Buscar" at bounding box center [984, 475] width 89 height 18
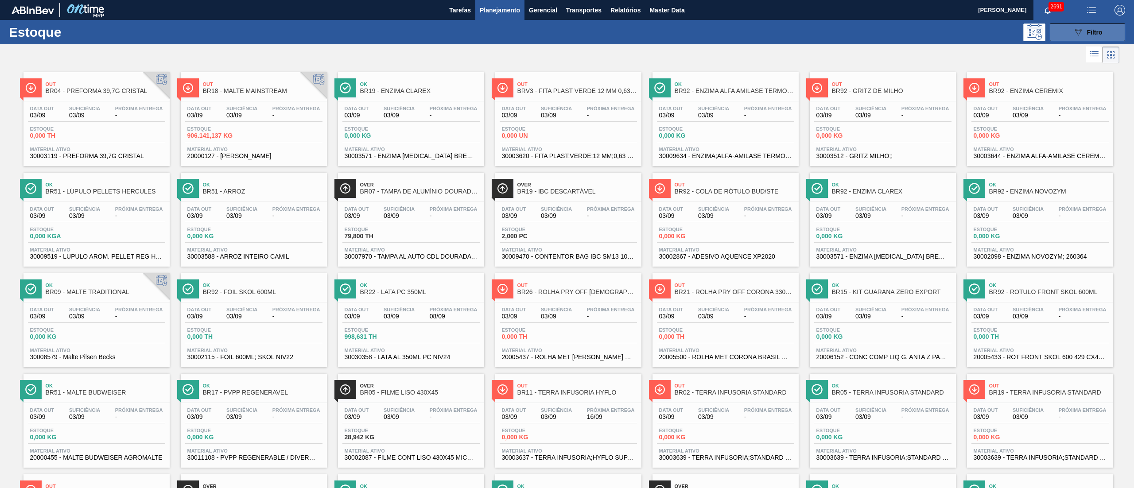
click at [1064, 39] on button "089F7B8B-B2A5-4AFE-B5C0-19BA573D28AC Filtro" at bounding box center [1087, 32] width 75 height 18
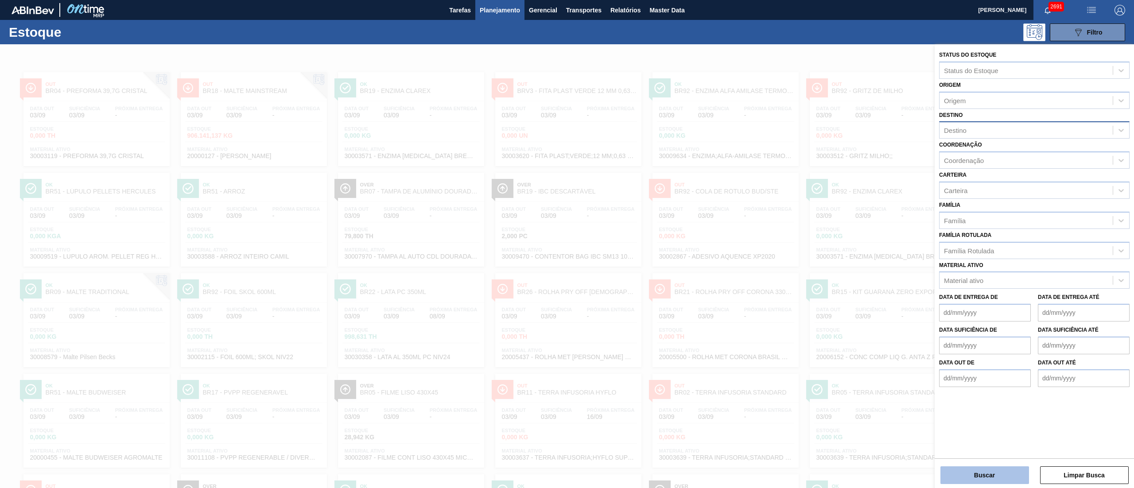
click at [948, 480] on button "Buscar" at bounding box center [984, 475] width 89 height 18
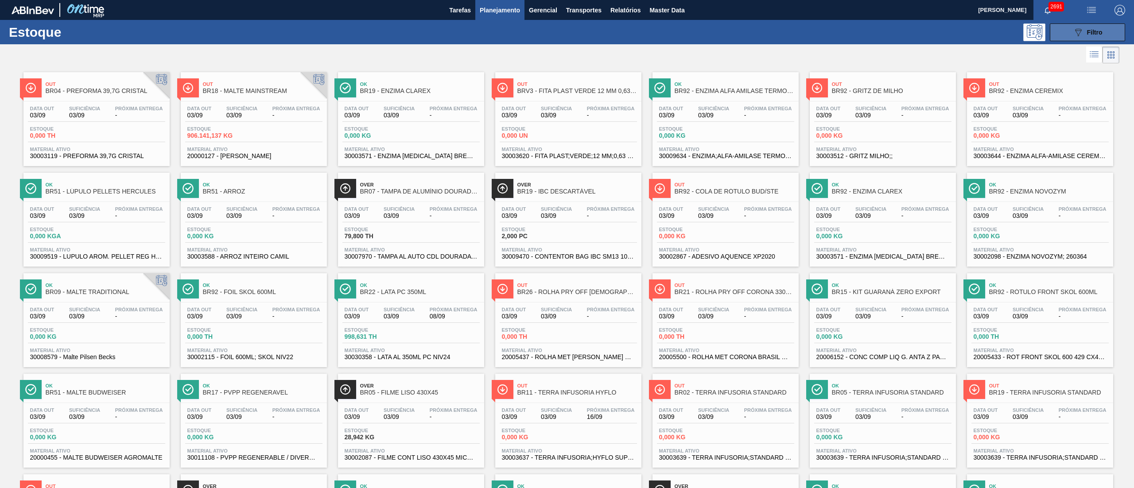
drag, startPoint x: 1078, startPoint y: 24, endPoint x: 1066, endPoint y: 39, distance: 18.0
click at [1077, 24] on button "089F7B8B-B2A5-4AFE-B5C0-19BA573D28AC Filtro" at bounding box center [1087, 32] width 75 height 18
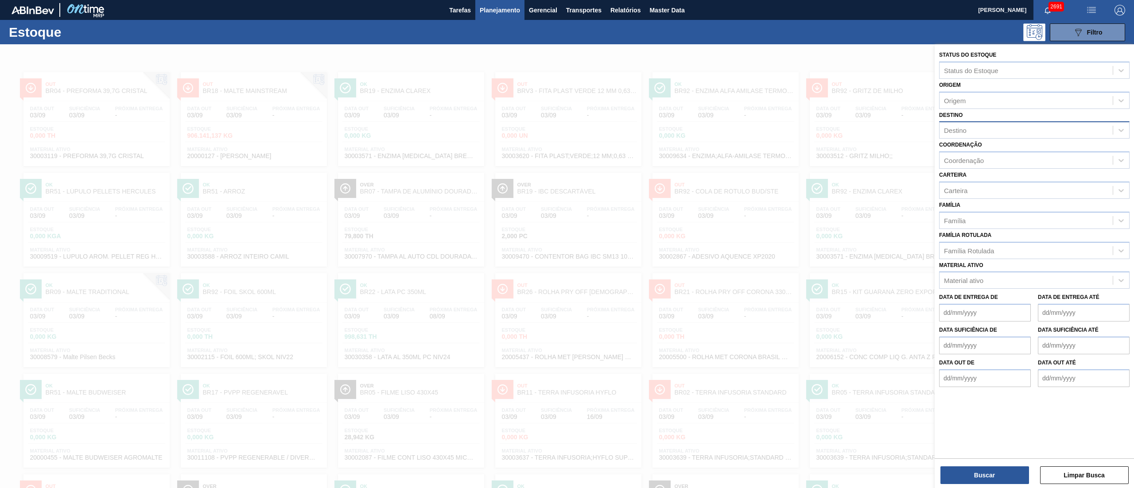
click at [961, 128] on div "Destino" at bounding box center [955, 131] width 23 height 8
type input "s"
click at [965, 94] on div "Origem" at bounding box center [1025, 100] width 173 height 13
type input "sulam"
click at [983, 114] on div "311975 (SAP Legado: 314179) - SULAMERICANA INDUSTRIAL EIRELI EM-RECUPERACAO JUD…" at bounding box center [1034, 122] width 190 height 16
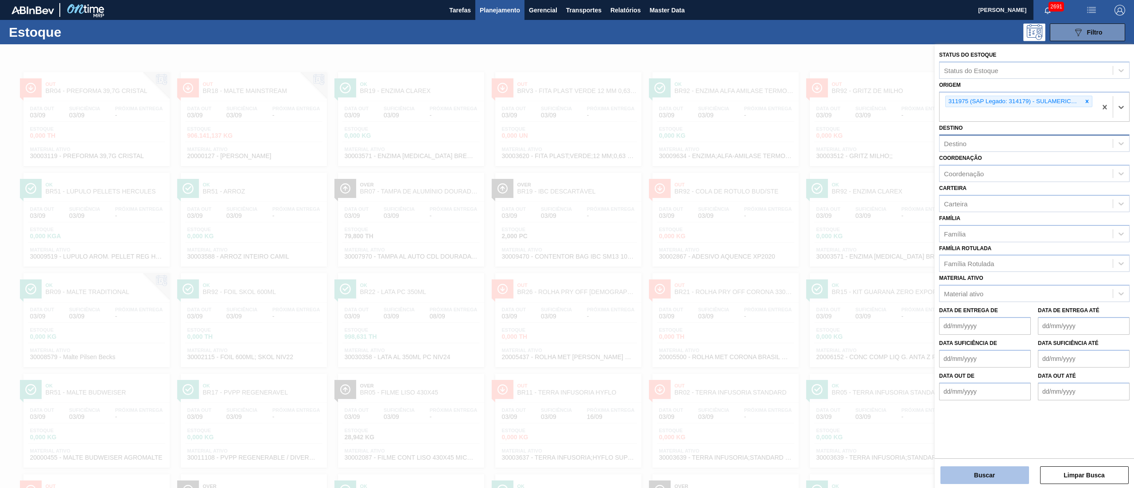
click at [979, 484] on button "Buscar" at bounding box center [984, 475] width 89 height 18
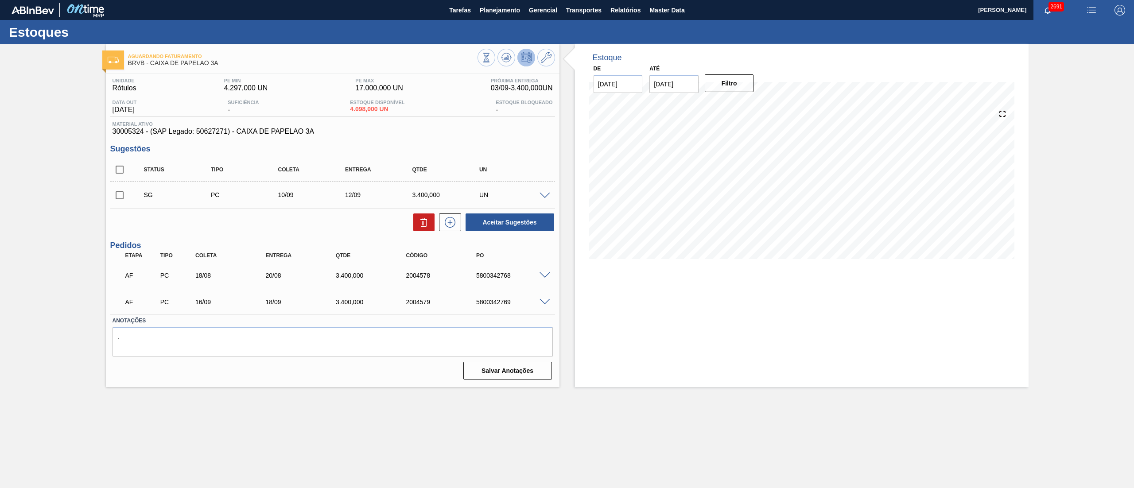
click at [682, 82] on input "17/09/2025" at bounding box center [673, 84] width 49 height 18
click at [751, 109] on div "dom seg ter qua qui sex sab" at bounding box center [703, 116] width 106 height 14
click at [749, 106] on button "Next Month" at bounding box center [748, 105] width 6 height 6
click at [722, 190] on div "30" at bounding box center [717, 191] width 12 height 12
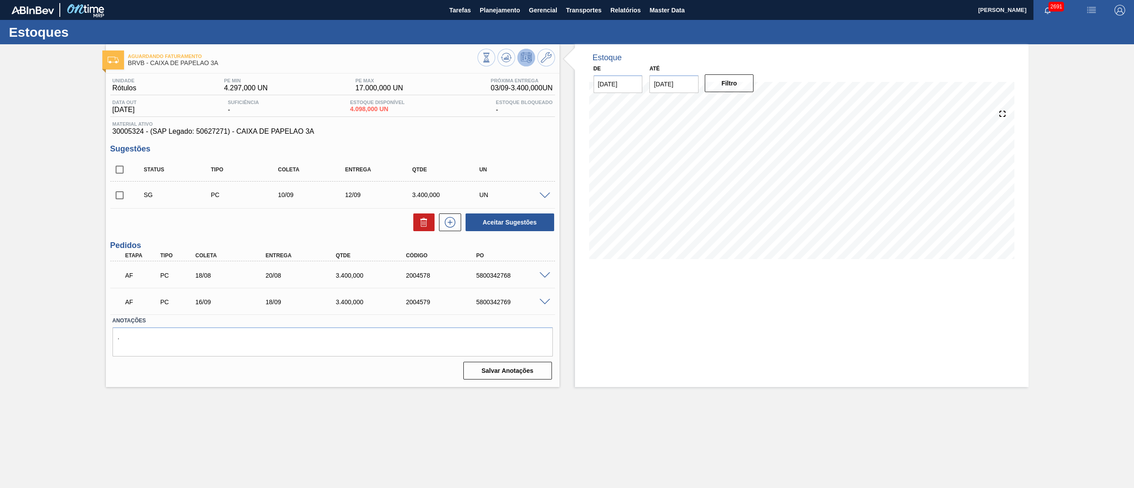
type input "30/10/2025"
click at [732, 86] on button "Filtro" at bounding box center [729, 83] width 49 height 18
click at [115, 167] on input "checkbox" at bounding box center [119, 169] width 19 height 19
checkbox input "true"
click at [420, 223] on icon at bounding box center [424, 222] width 11 height 11
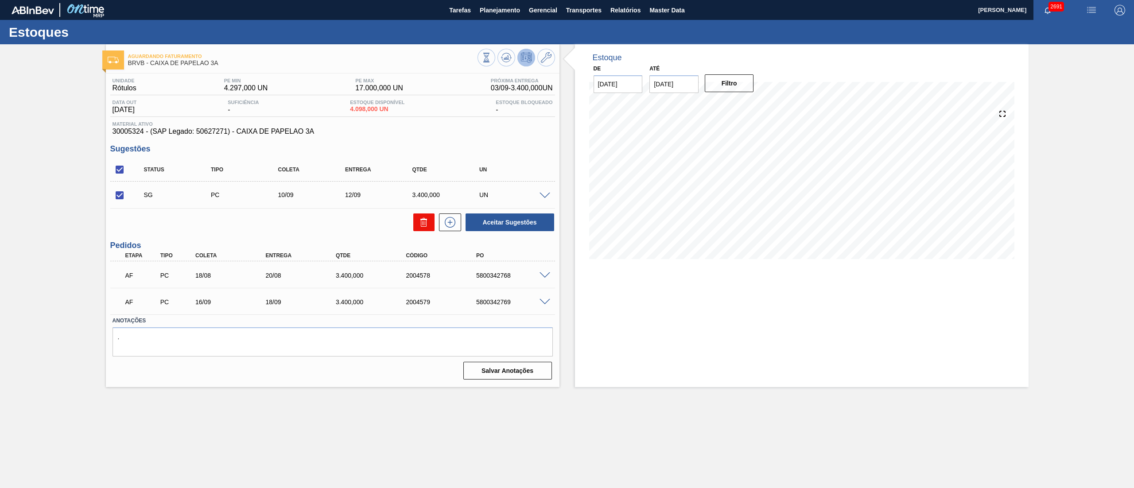
checkbox input "false"
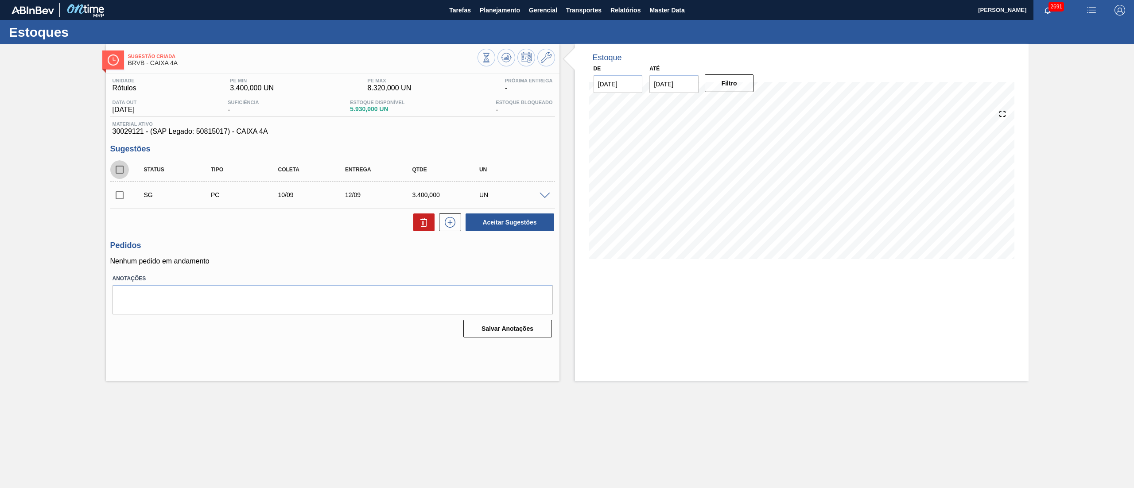
click at [120, 168] on input "checkbox" at bounding box center [119, 169] width 19 height 19
checkbox input "true"
click at [436, 233] on div "Unidade Rótulos PE MIN 3.400,000 UN PE MAX 8.320,000 UN Próxima Entrega - Data …" at bounding box center [333, 207] width 454 height 267
click at [431, 230] on button at bounding box center [423, 222] width 21 height 18
checkbox input "false"
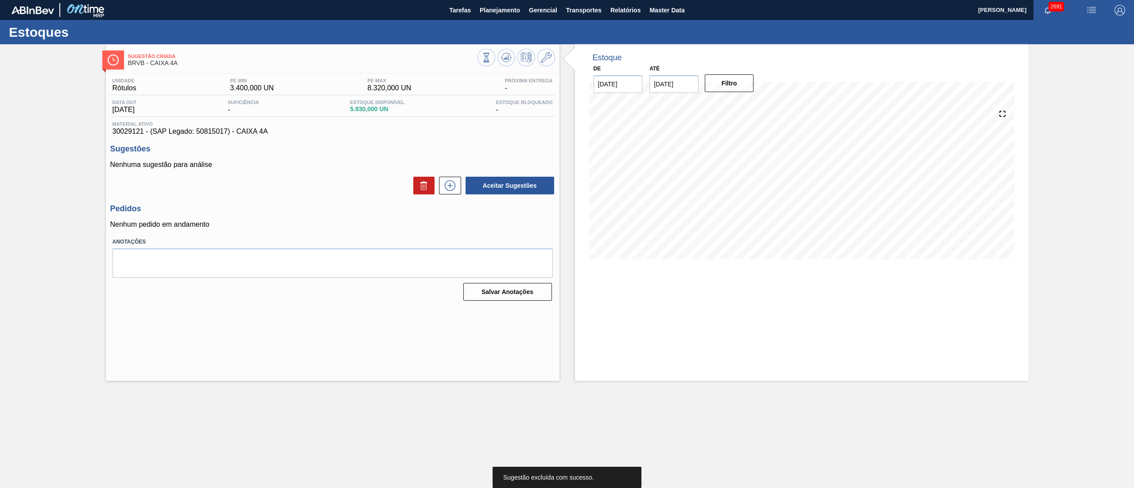
click at [685, 89] on input "[DATE]" at bounding box center [673, 84] width 49 height 18
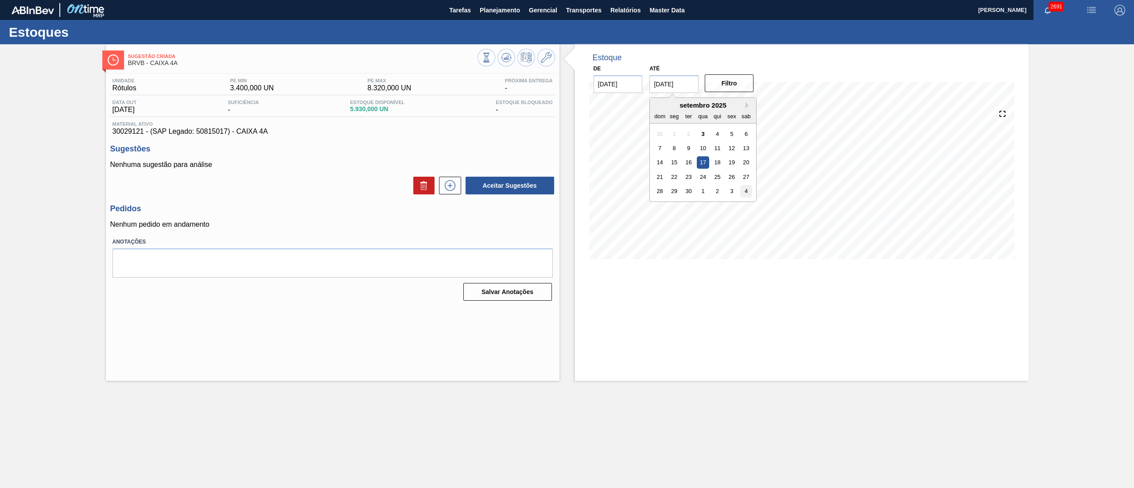
click at [748, 187] on div "4" at bounding box center [746, 191] width 12 height 12
type input "04/10/2025"
click at [734, 90] on button "Filtro" at bounding box center [729, 83] width 49 height 18
click at [458, 187] on button at bounding box center [450, 186] width 22 height 18
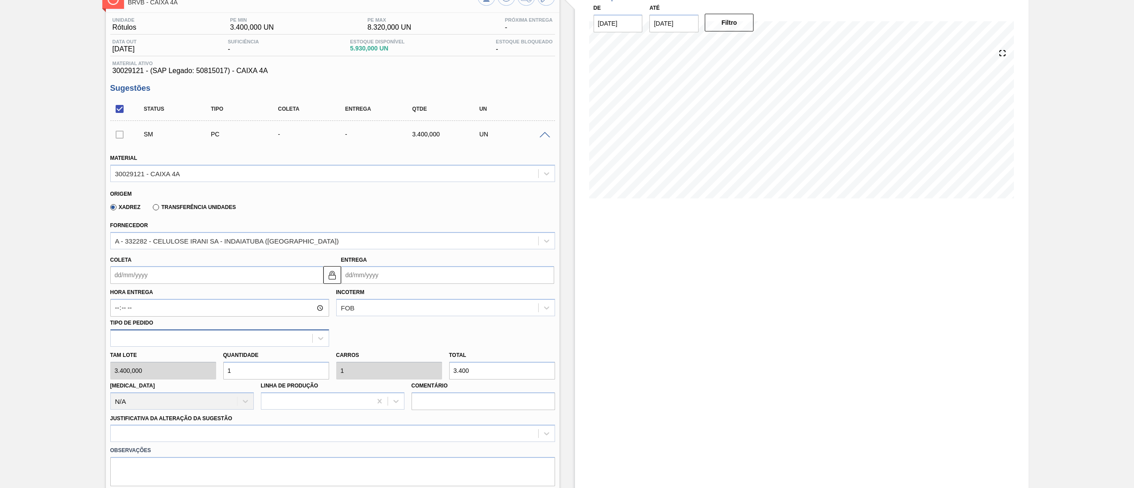
scroll to position [89, 0]
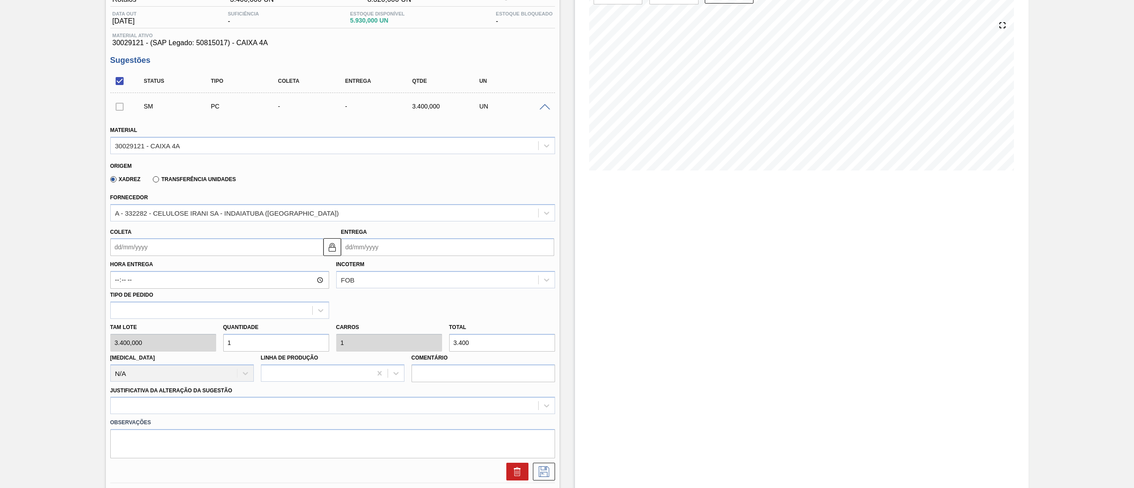
click at [124, 243] on input "Coleta" at bounding box center [216, 247] width 213 height 18
click at [138, 339] on div "22" at bounding box center [135, 340] width 12 height 12
type input "22/09/2025"
type input "24/09/2025"
click at [126, 406] on div at bounding box center [332, 405] width 445 height 17
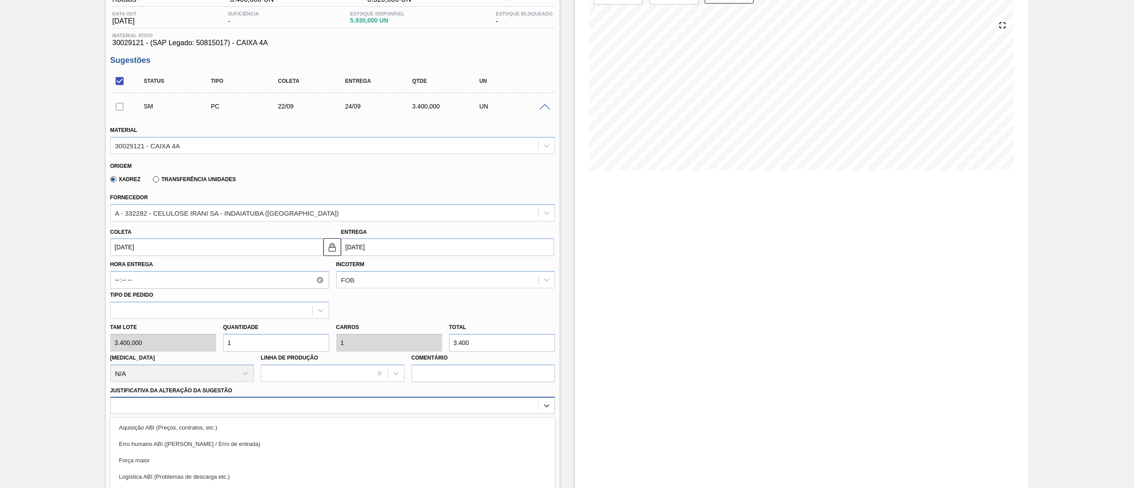
scroll to position [155, 0]
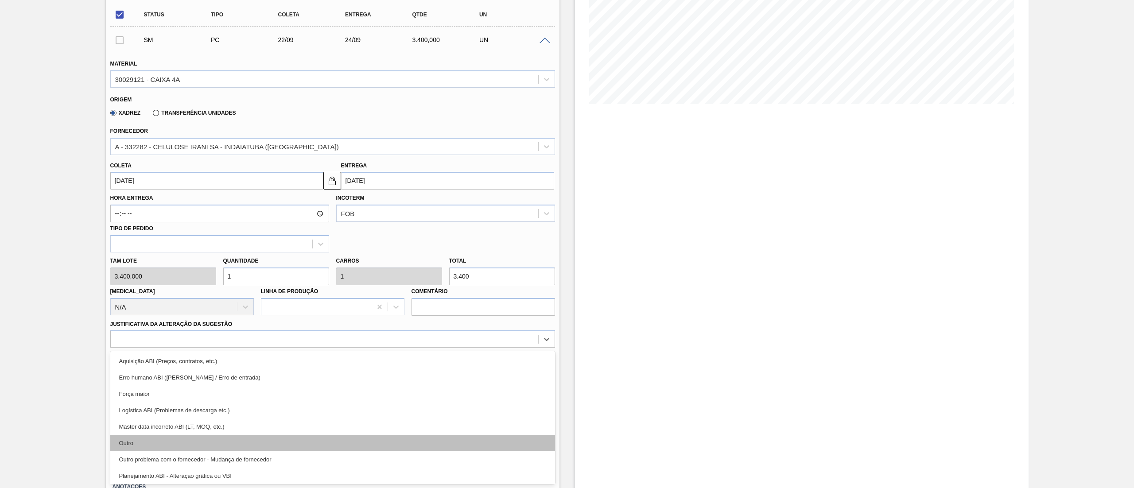
click at [130, 447] on div "Outro" at bounding box center [332, 443] width 445 height 16
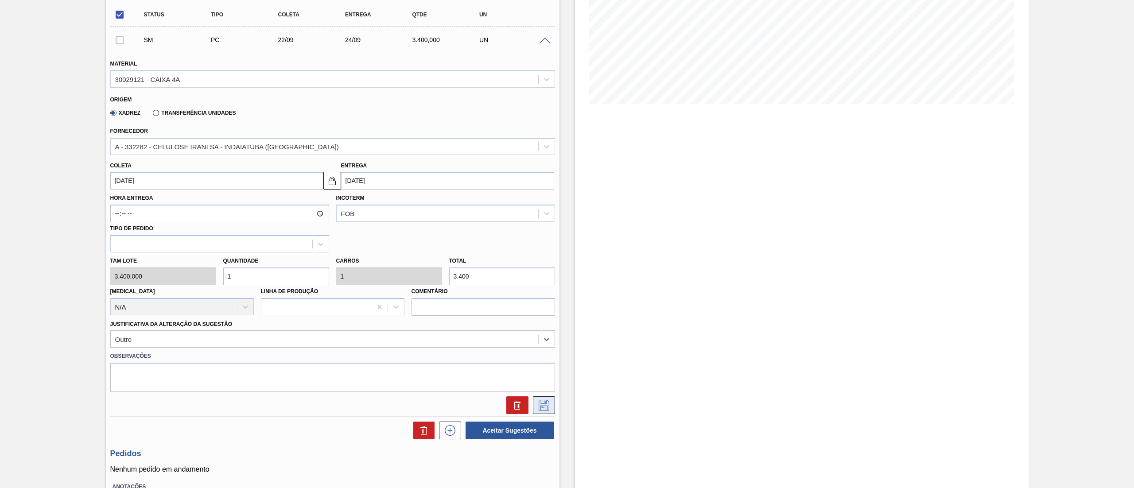
click at [537, 402] on icon at bounding box center [544, 405] width 14 height 11
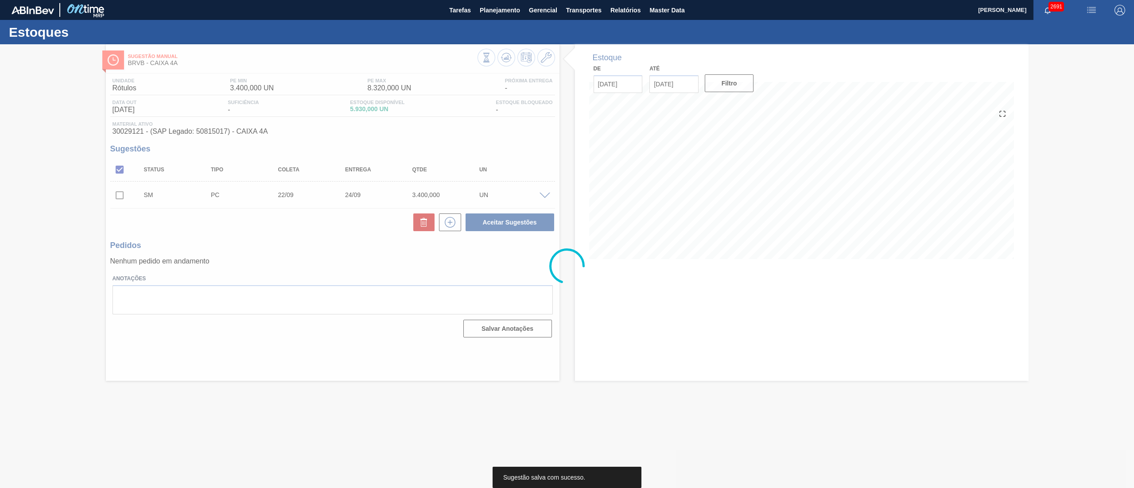
scroll to position [0, 0]
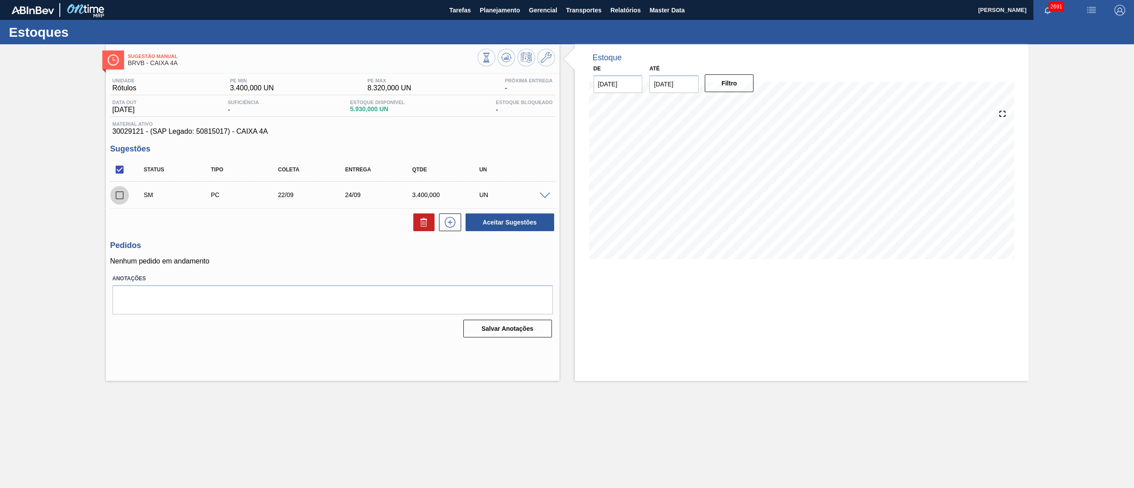
click at [125, 203] on input "checkbox" at bounding box center [119, 195] width 19 height 19
checkbox input "true"
click at [486, 231] on button "Aceitar Sugestões" at bounding box center [509, 222] width 89 height 18
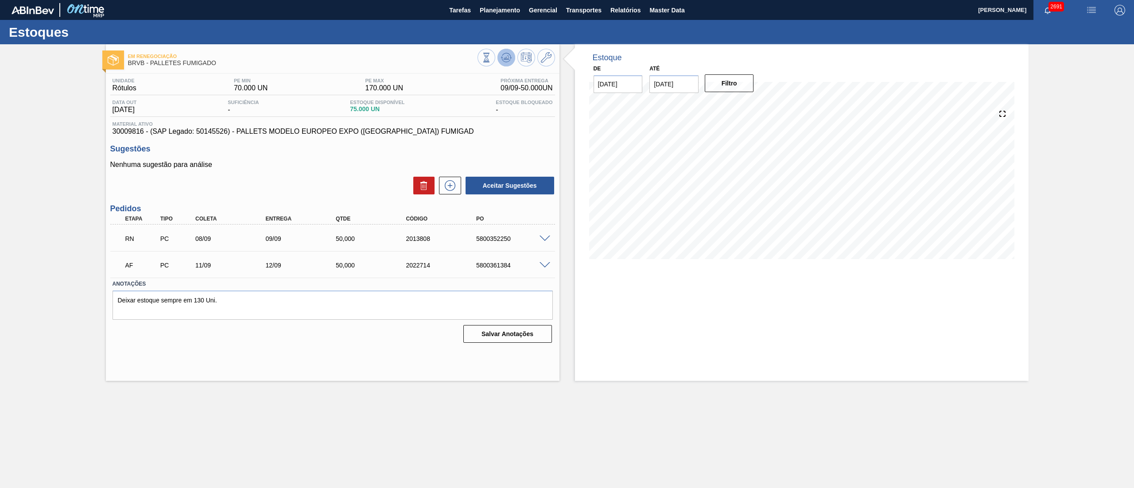
click at [506, 62] on icon at bounding box center [506, 57] width 11 height 11
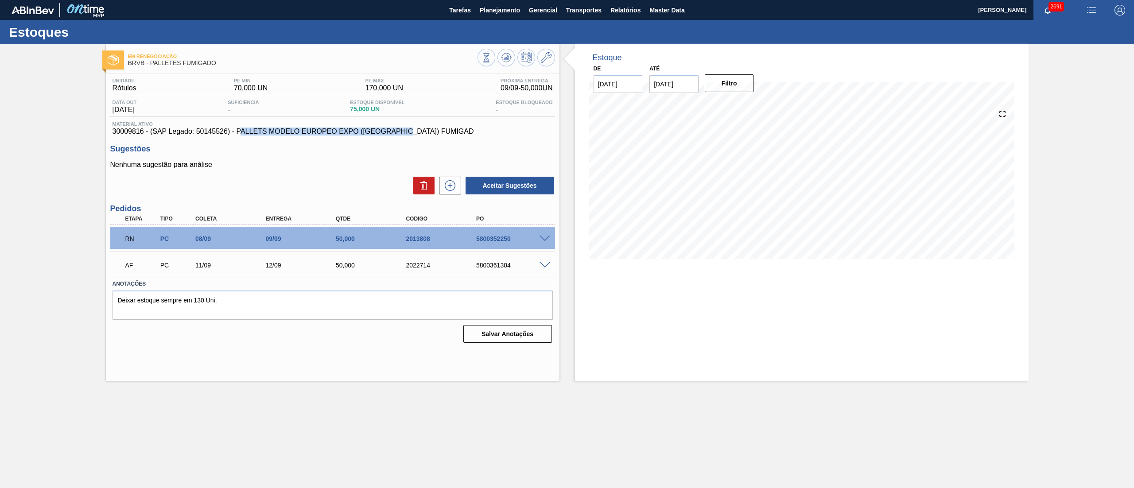
drag, startPoint x: 296, startPoint y: 134, endPoint x: 460, endPoint y: 134, distance: 163.4
click at [460, 134] on span "30009816 - (SAP Legado: 50145526) - PALLETS MODELO EUROPEO EXPO ([GEOGRAPHIC_DA…" at bounding box center [332, 132] width 440 height 8
click at [684, 87] on input "[DATE]" at bounding box center [673, 84] width 49 height 18
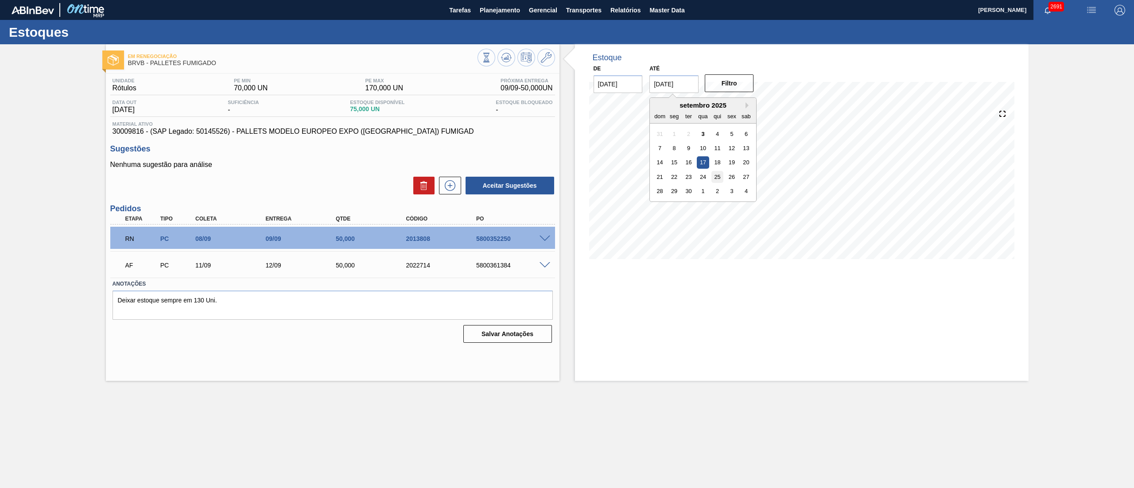
click at [720, 178] on div "25" at bounding box center [717, 177] width 12 height 12
type input "[DATE]"
click at [736, 80] on button "Filtro" at bounding box center [729, 83] width 49 height 18
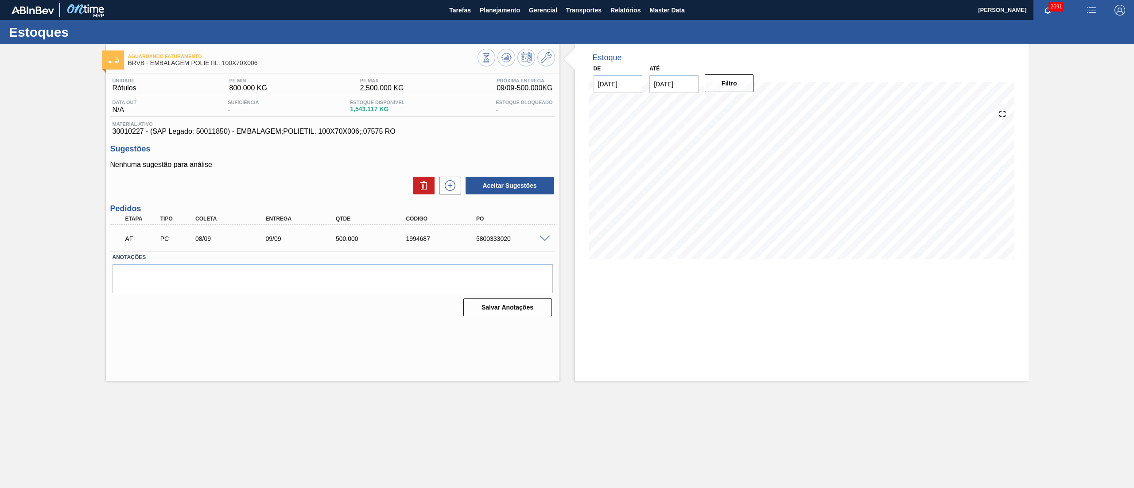
click at [683, 81] on input "[DATE]" at bounding box center [673, 84] width 49 height 18
click at [750, 190] on div "4" at bounding box center [746, 191] width 12 height 12
type input "[DATE]"
click at [509, 66] on button at bounding box center [506, 58] width 18 height 18
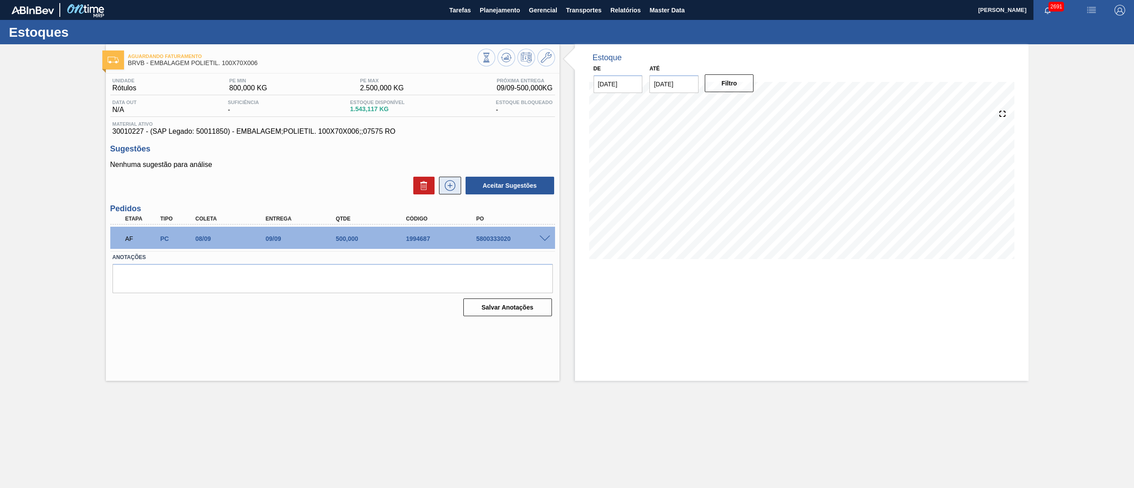
click at [440, 192] on button at bounding box center [450, 186] width 22 height 18
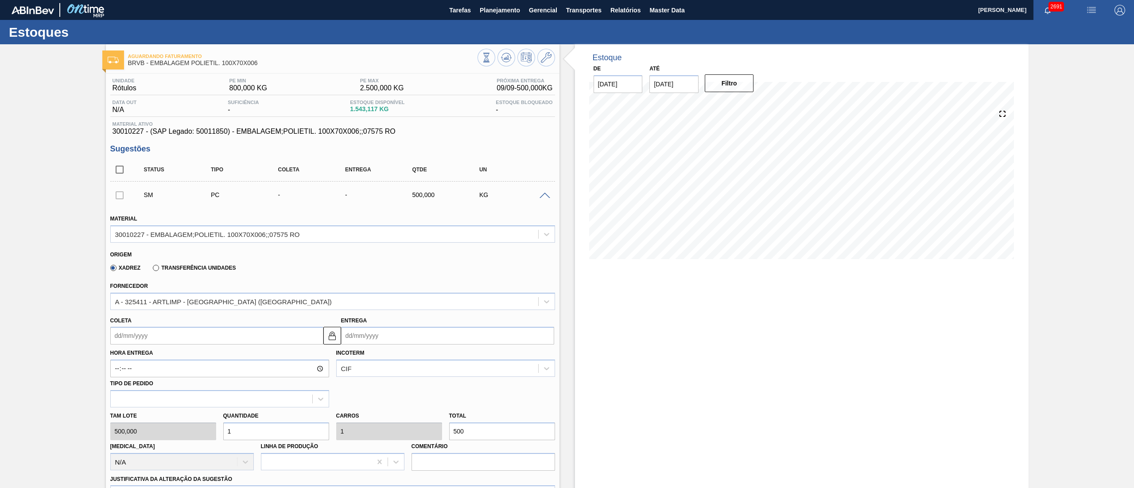
click at [221, 338] on input "Coleta" at bounding box center [216, 336] width 213 height 18
click at [136, 448] on div "29" at bounding box center [135, 443] width 12 height 12
type input "29/09/2025"
type input "30/09/2025"
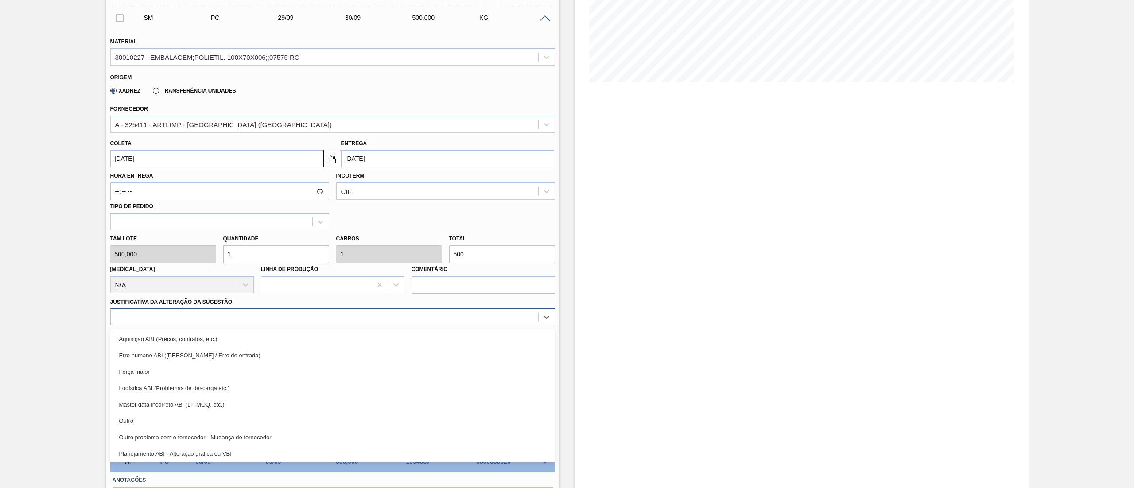
click at [180, 324] on div at bounding box center [332, 316] width 445 height 17
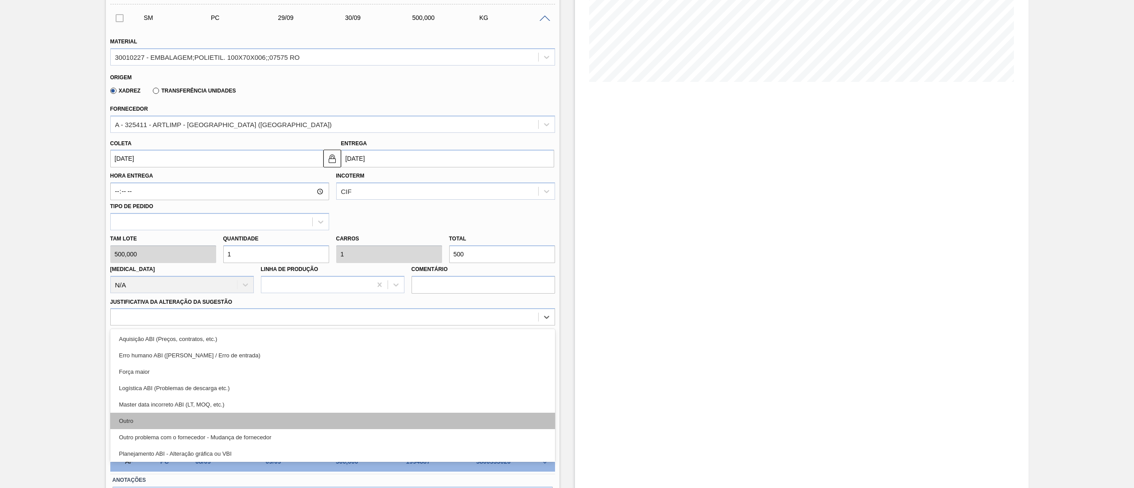
click at [139, 425] on div "Outro" at bounding box center [332, 421] width 445 height 16
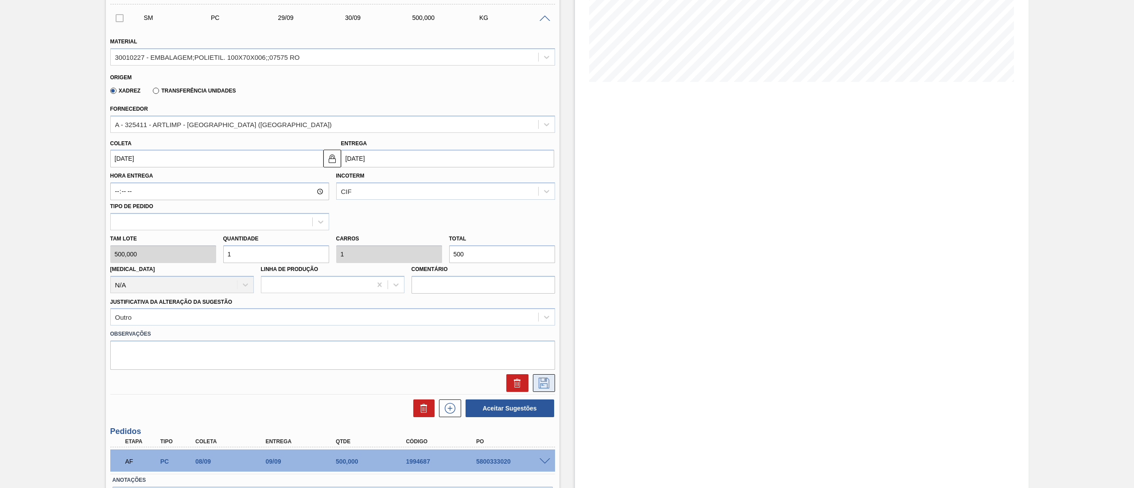
click at [543, 389] on button at bounding box center [544, 383] width 22 height 18
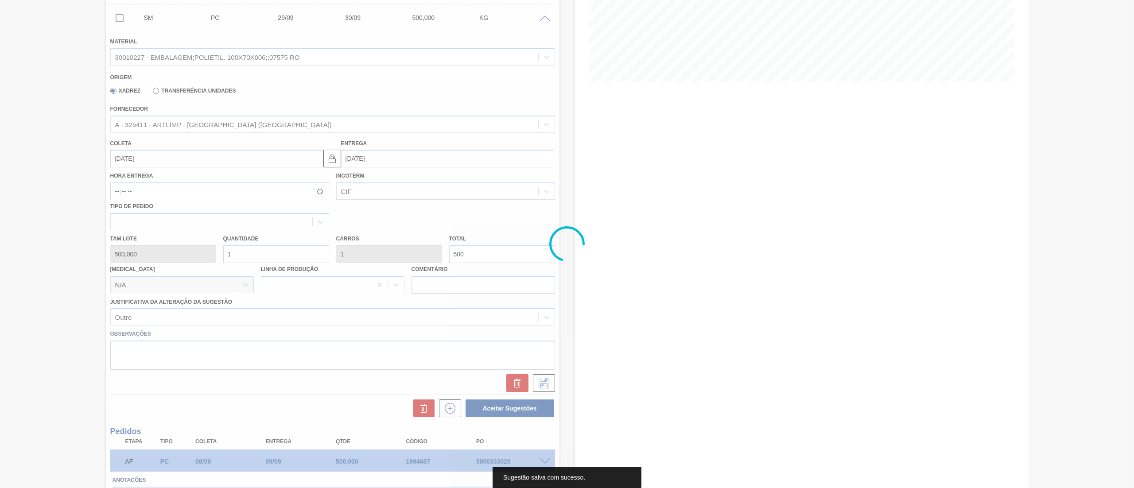
scroll to position [0, 0]
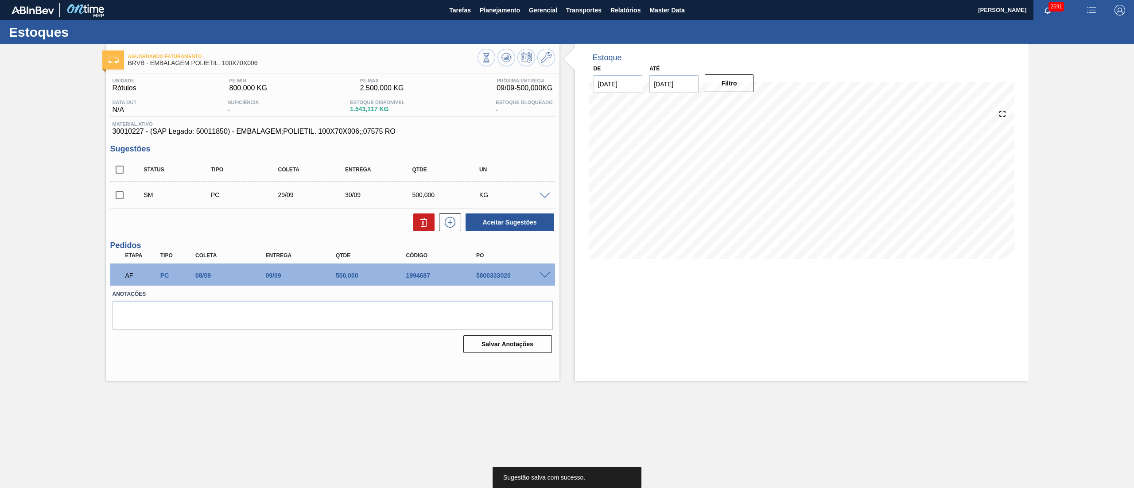
click at [120, 198] on input "checkbox" at bounding box center [119, 195] width 19 height 19
click at [511, 232] on div "Aceitar Sugestões" at bounding box center [508, 222] width 94 height 19
click at [509, 225] on button "Aceitar Sugestões" at bounding box center [509, 222] width 89 height 18
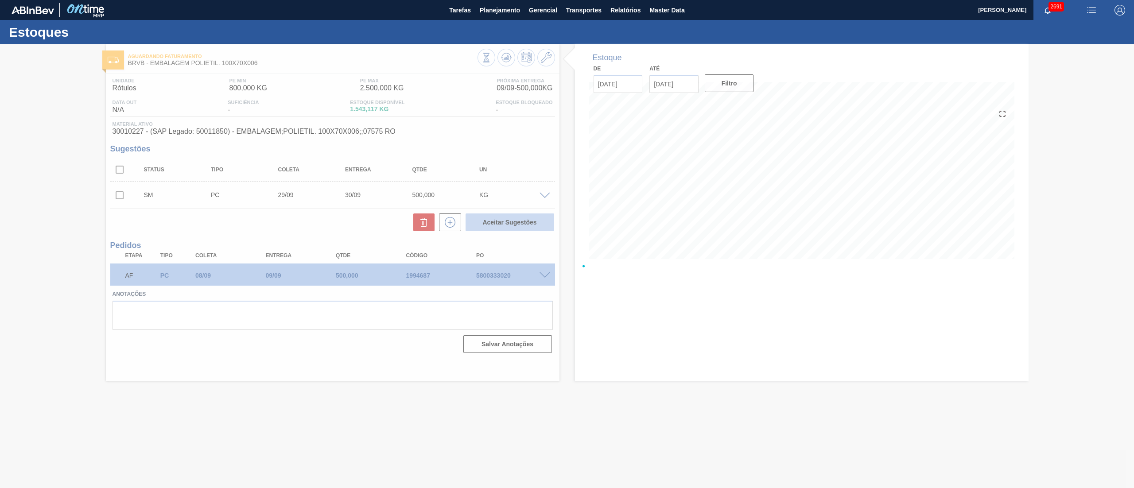
checkbox input "false"
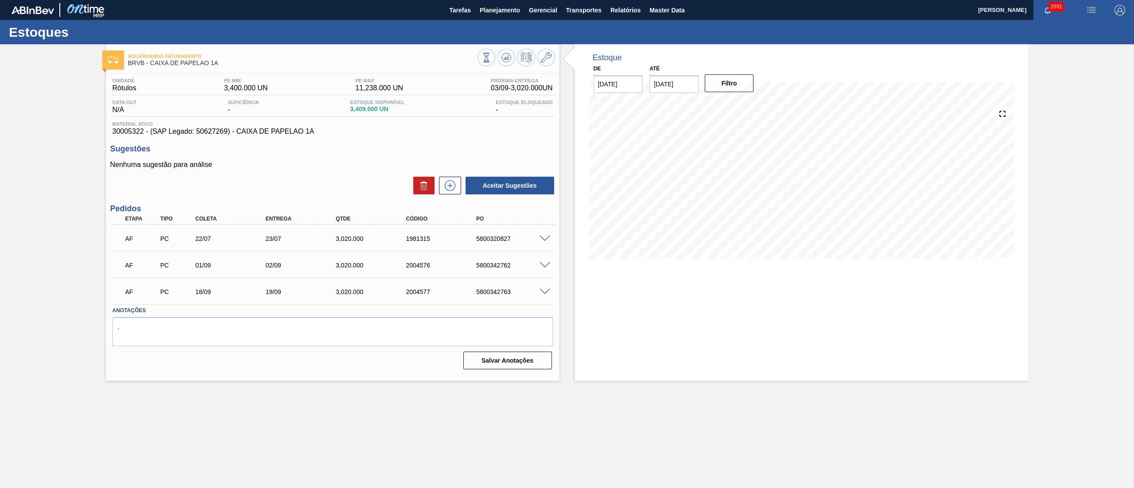
click at [684, 87] on input "[DATE]" at bounding box center [673, 84] width 49 height 18
click at [746, 105] on button "Next Month" at bounding box center [748, 105] width 6 height 6
click at [727, 186] on div "31" at bounding box center [732, 191] width 12 height 12
type input "[DATE]"
click at [721, 78] on button "Filtro" at bounding box center [729, 83] width 49 height 18
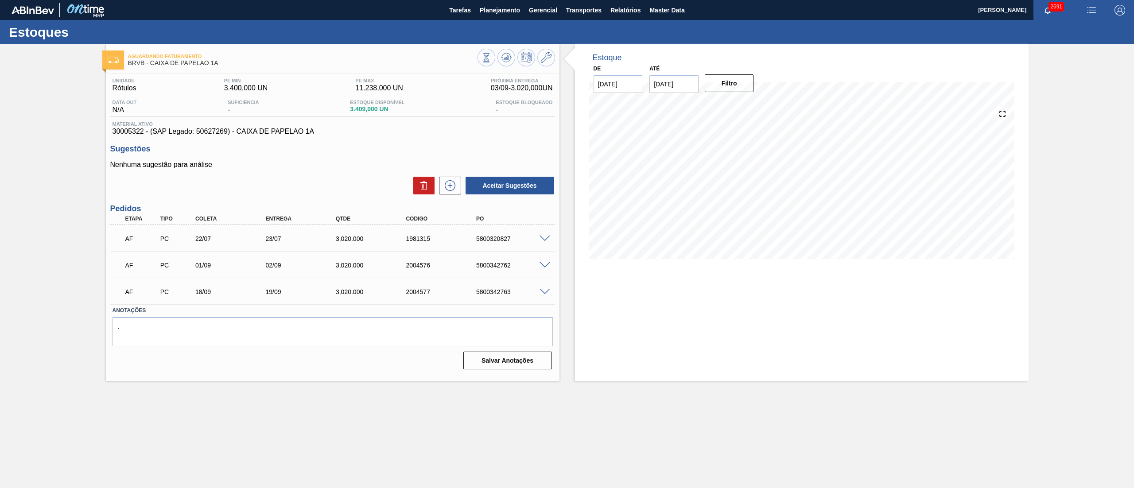
click at [544, 237] on span at bounding box center [544, 239] width 11 height 7
type input "3.020"
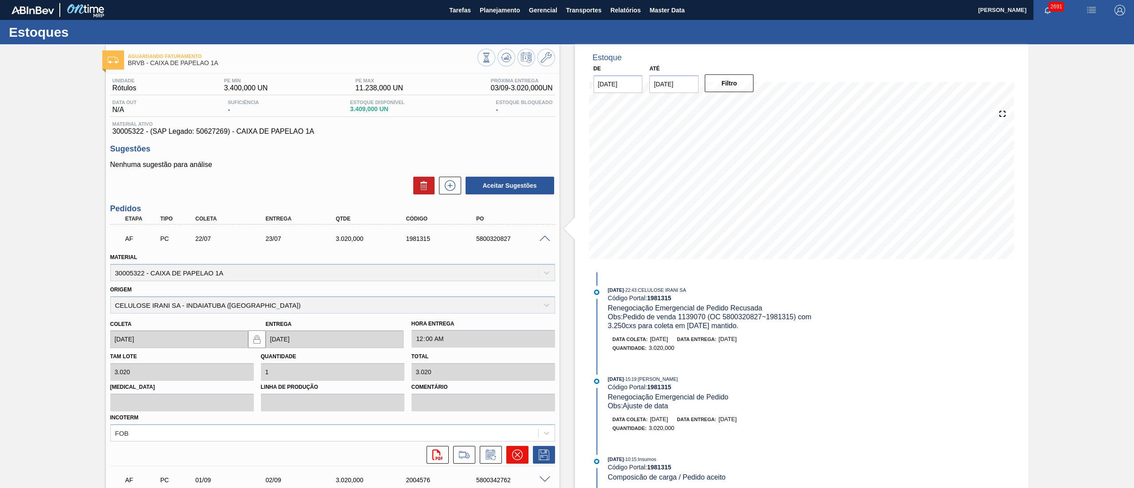
click at [514, 457] on icon at bounding box center [517, 455] width 11 height 11
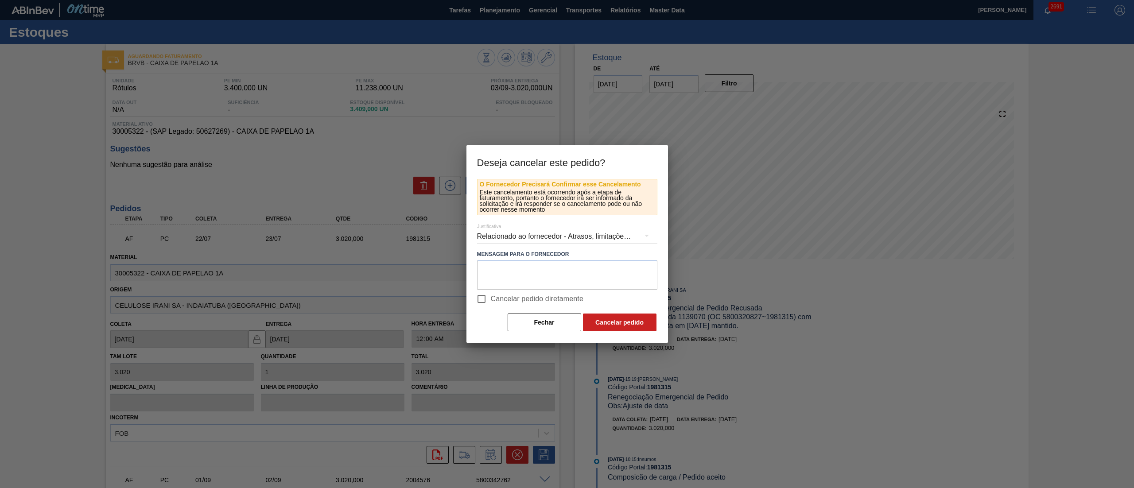
click at [496, 302] on span "Cancelar pedido diretamente" at bounding box center [537, 299] width 93 height 11
click at [491, 302] on input "Cancelar pedido diretamente" at bounding box center [481, 299] width 19 height 19
checkbox input "true"
click at [611, 324] on button "Cancelar pedido" at bounding box center [620, 323] width 74 height 18
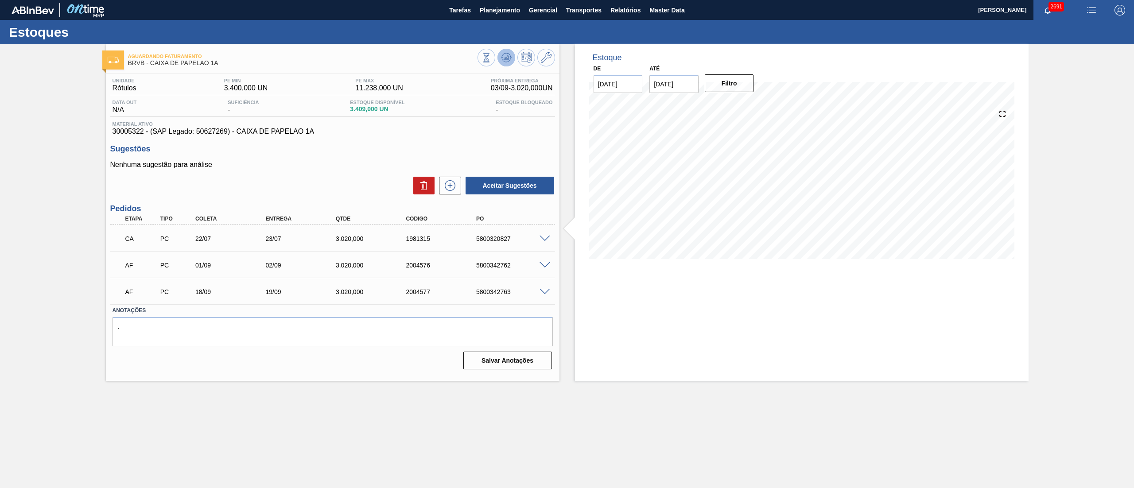
click at [509, 60] on icon at bounding box center [506, 57] width 11 height 11
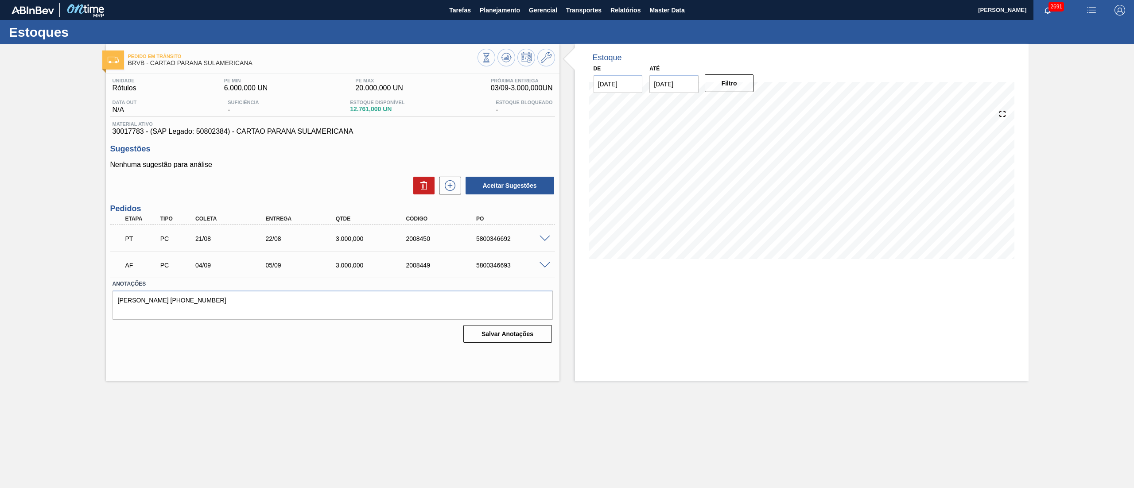
click at [544, 265] on span at bounding box center [544, 265] width 11 height 7
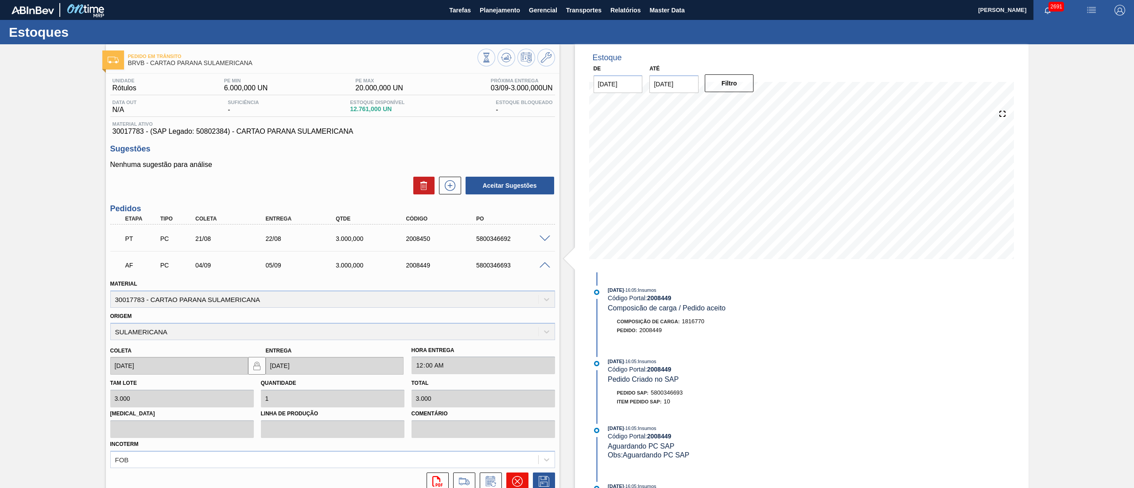
click at [516, 479] on icon at bounding box center [517, 481] width 11 height 11
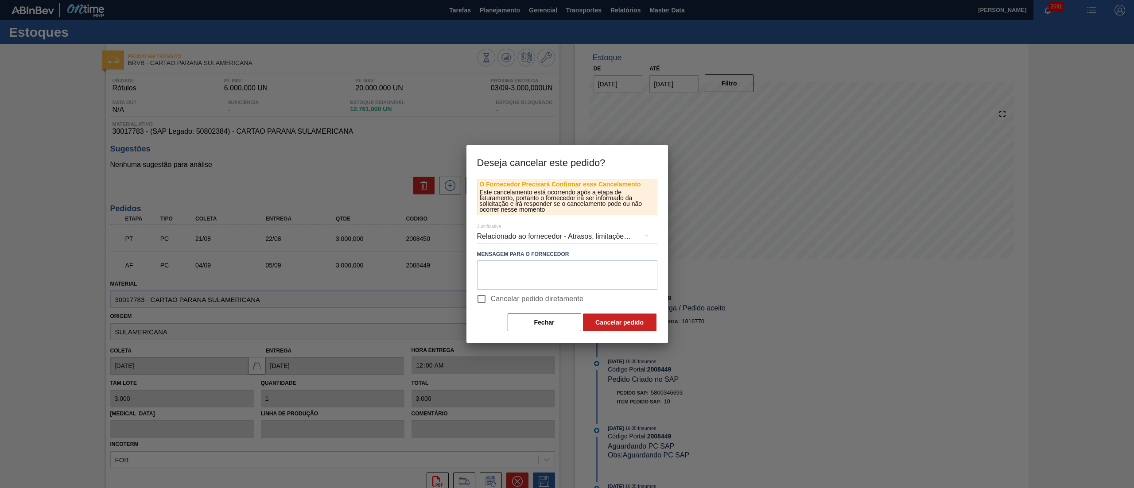
click at [489, 304] on input "Cancelar pedido diretamente" at bounding box center [481, 299] width 19 height 19
checkbox input "true"
click at [626, 322] on button "Cancelar pedido" at bounding box center [620, 323] width 74 height 18
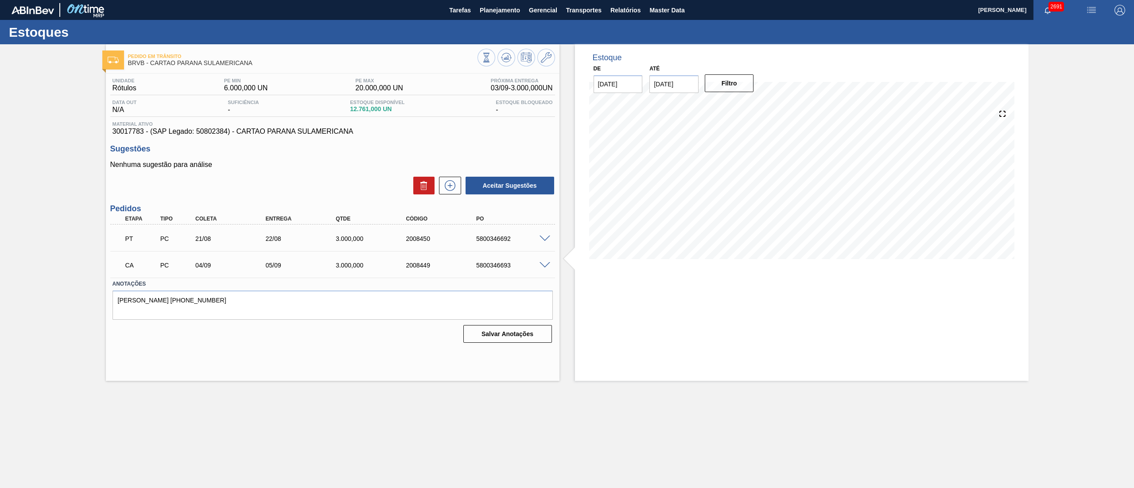
click at [541, 236] on span at bounding box center [544, 239] width 11 height 7
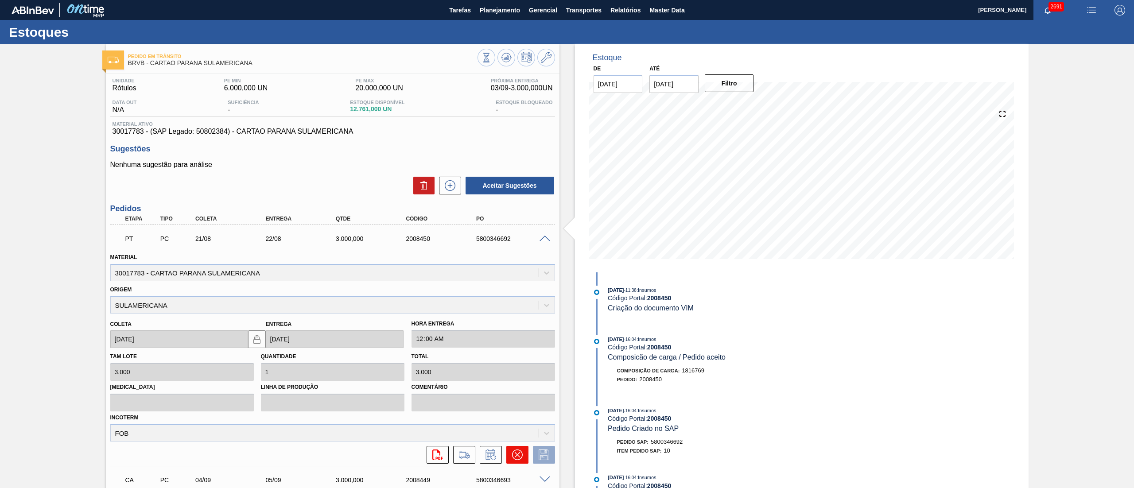
click at [515, 458] on icon at bounding box center [517, 455] width 11 height 11
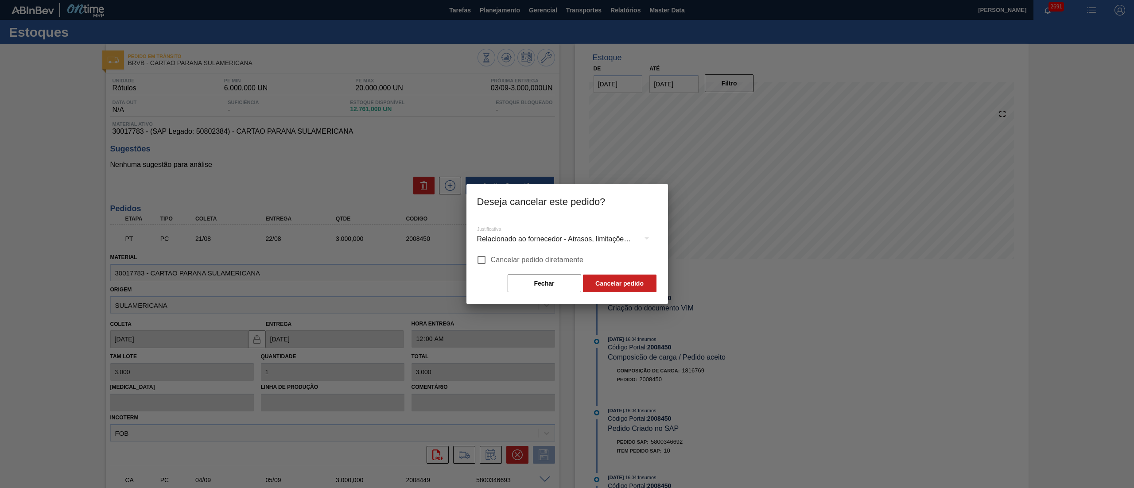
click at [493, 258] on span "Cancelar pedido diretamente" at bounding box center [537, 260] width 93 height 11
click at [491, 258] on input "Cancelar pedido diretamente" at bounding box center [481, 260] width 19 height 19
checkbox input "true"
click at [608, 288] on button "Cancelar pedido" at bounding box center [620, 284] width 74 height 18
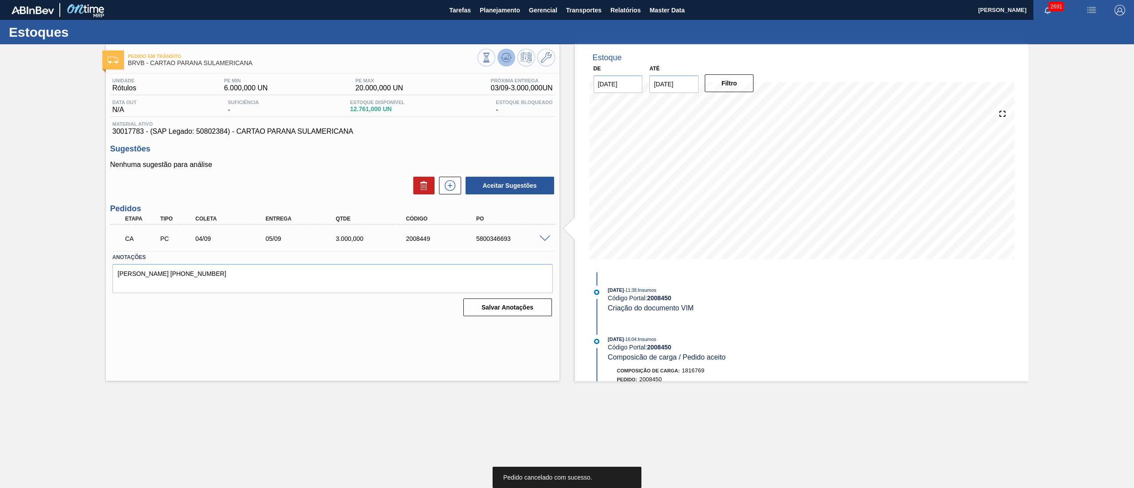
click at [502, 53] on icon at bounding box center [506, 57] width 11 height 11
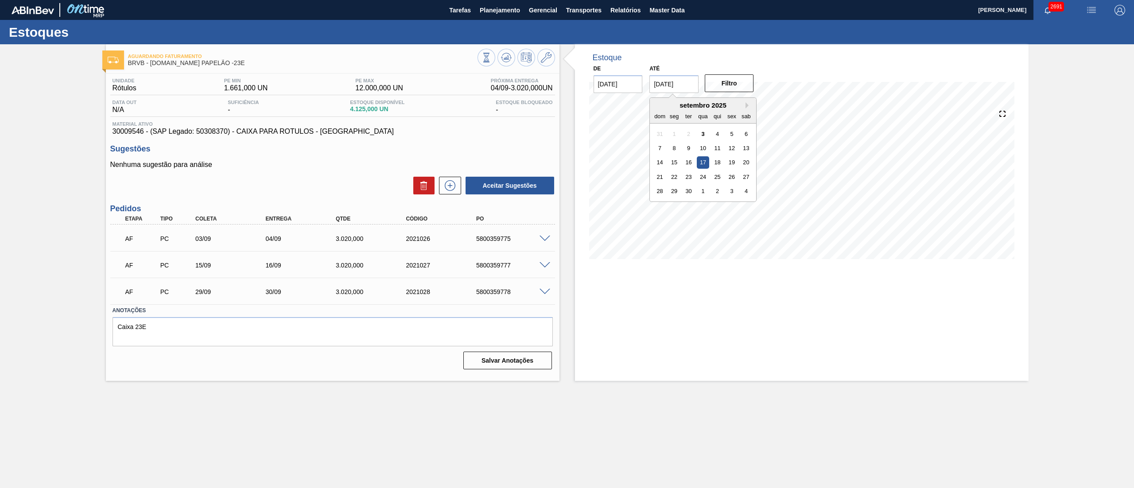
click at [675, 76] on input "[DATE]" at bounding box center [673, 84] width 49 height 18
click at [748, 186] on div "4" at bounding box center [746, 191] width 12 height 12
type input "[DATE]"
click at [725, 74] on button "Filtro" at bounding box center [729, 83] width 49 height 18
